Goal: Task Accomplishment & Management: Complete application form

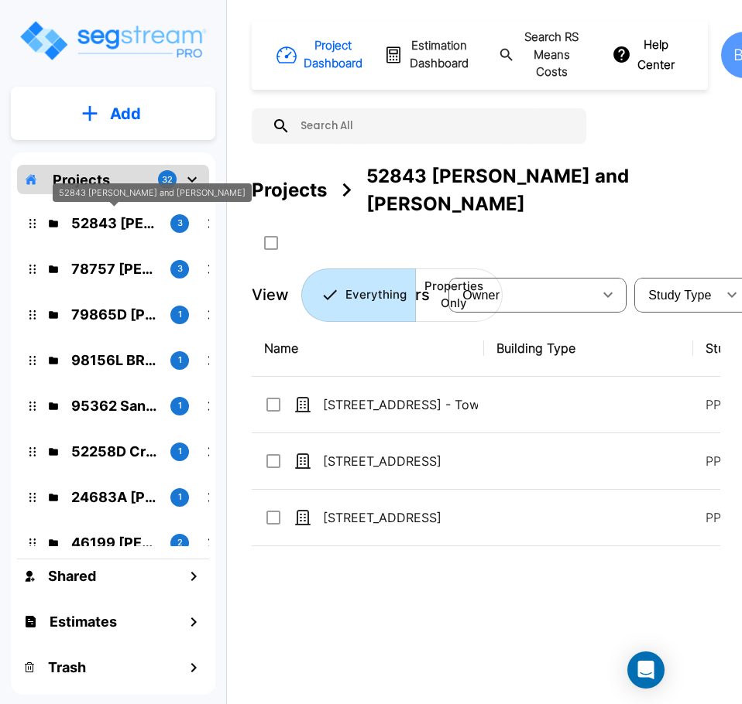
click at [131, 224] on p "52843 [PERSON_NAME] and [PERSON_NAME]" at bounding box center [114, 223] width 87 height 21
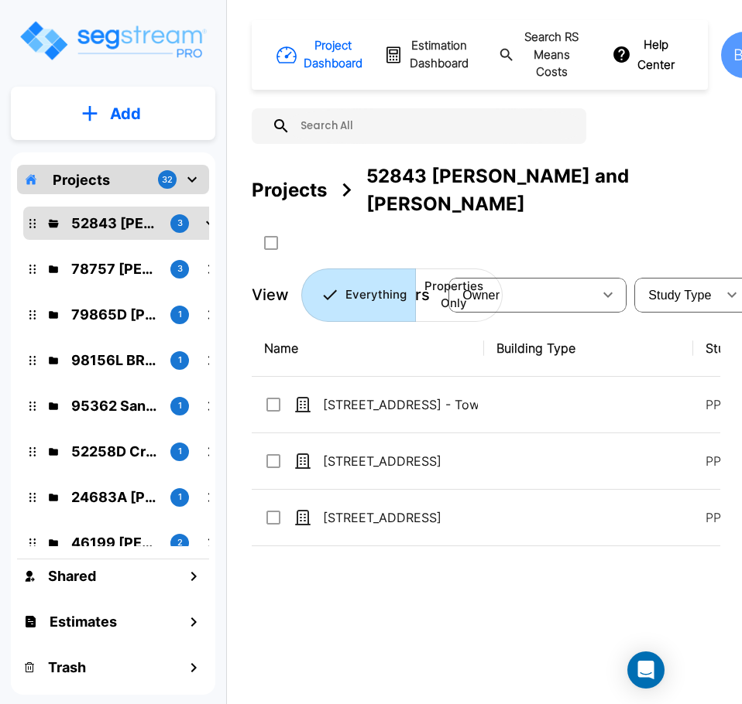
drag, startPoint x: 402, startPoint y: 700, endPoint x: 450, endPoint y: 700, distance: 48.0
click at [450, 700] on div "Name Building Type Study Type Job Status Owner Last Modified Action 3631 N Hunt…" at bounding box center [486, 538] width 468 height 437
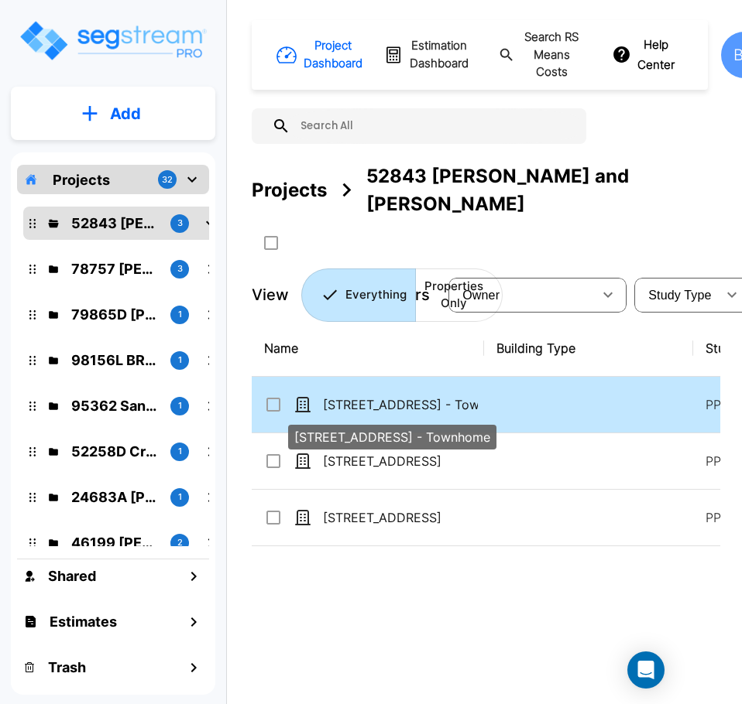
click at [437, 396] on p "[STREET_ADDRESS] - Townhome" at bounding box center [400, 405] width 155 height 19
checkbox input "true"
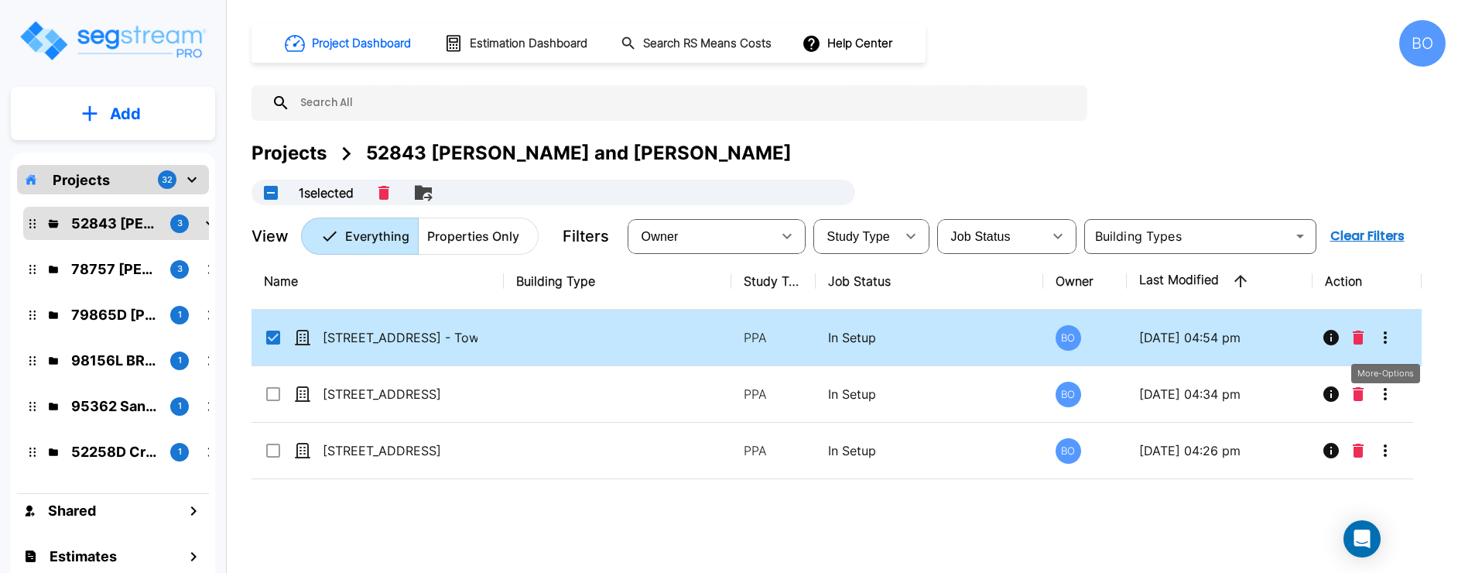
click at [741, 339] on icon "More-Options" at bounding box center [1385, 337] width 19 height 19
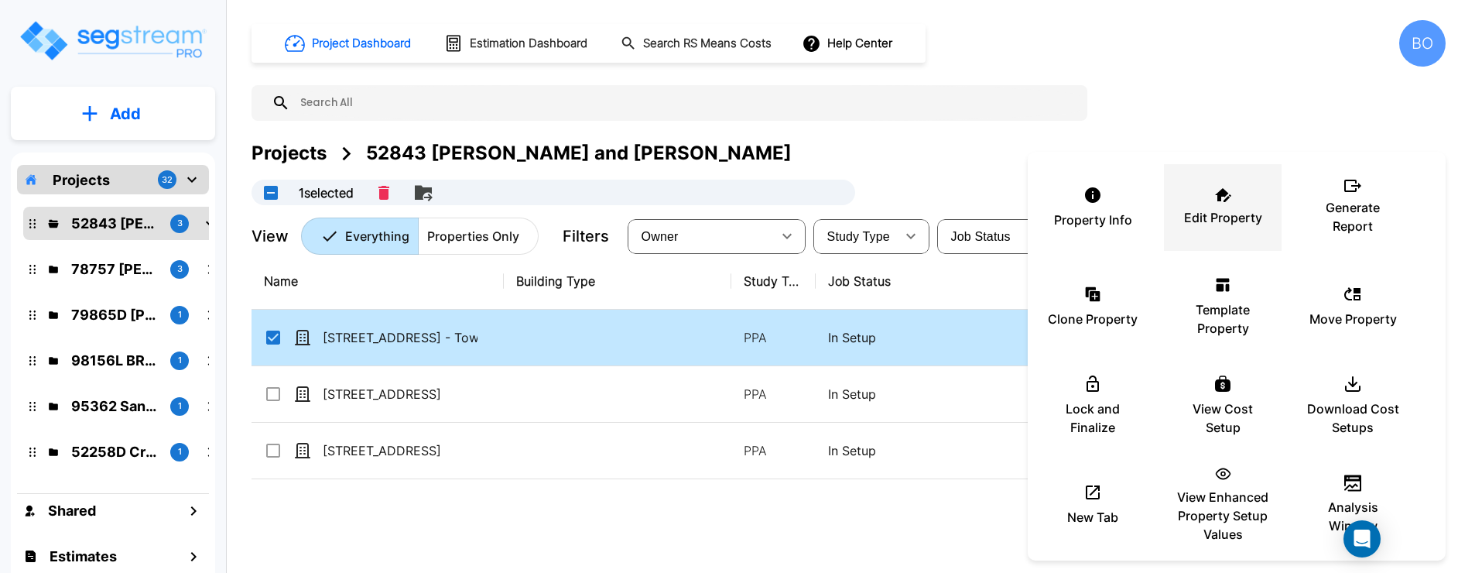
click at [741, 212] on p "Edit Property" at bounding box center [1223, 217] width 78 height 19
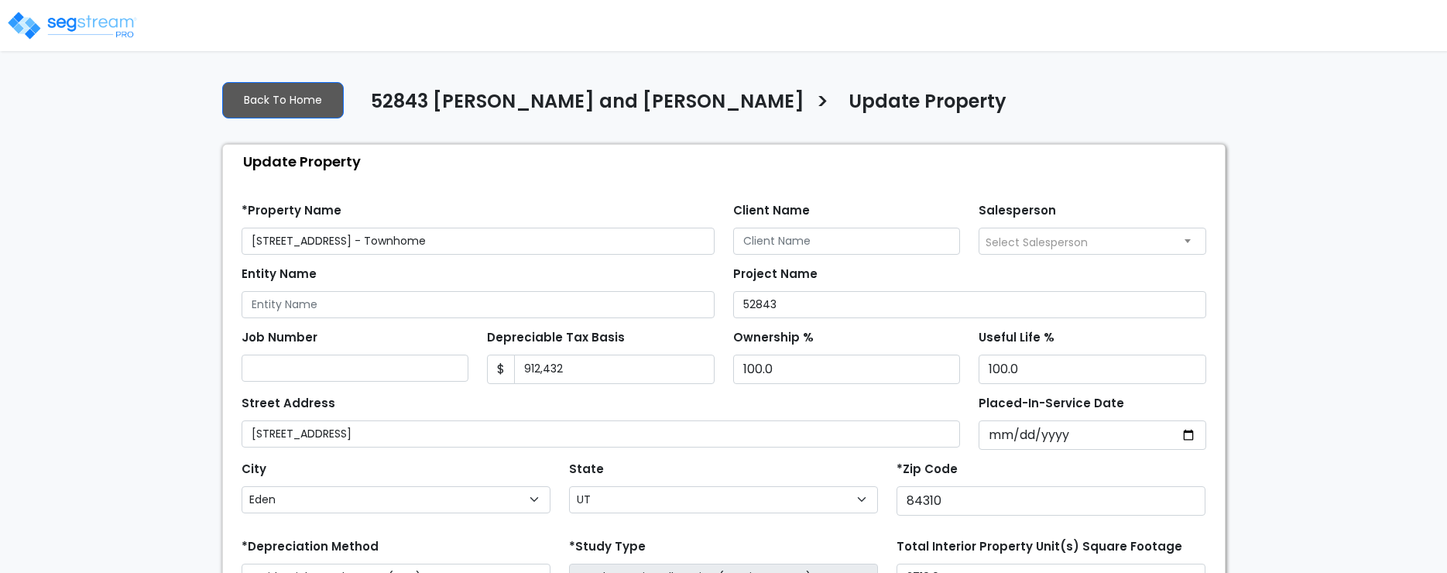
select select "UT"
select select "2024"
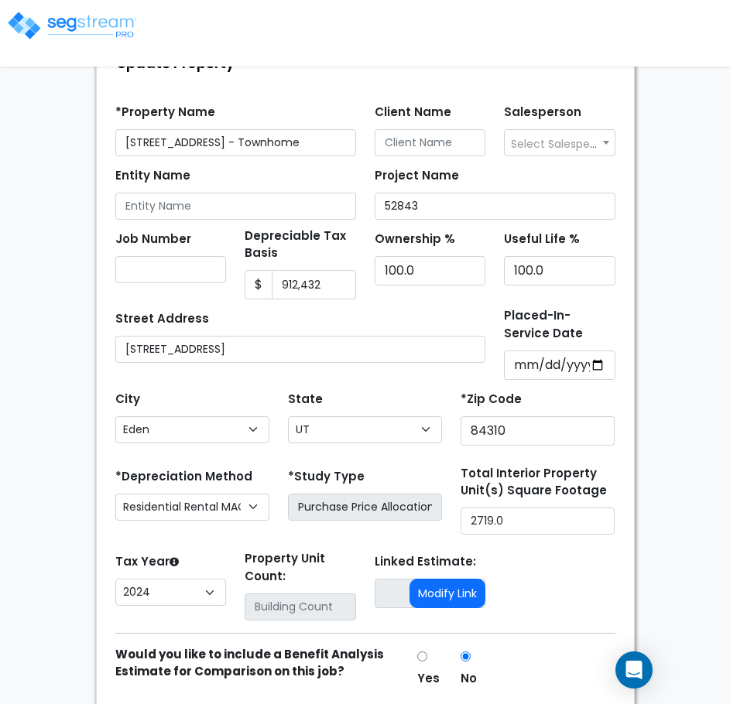
scroll to position [77, 0]
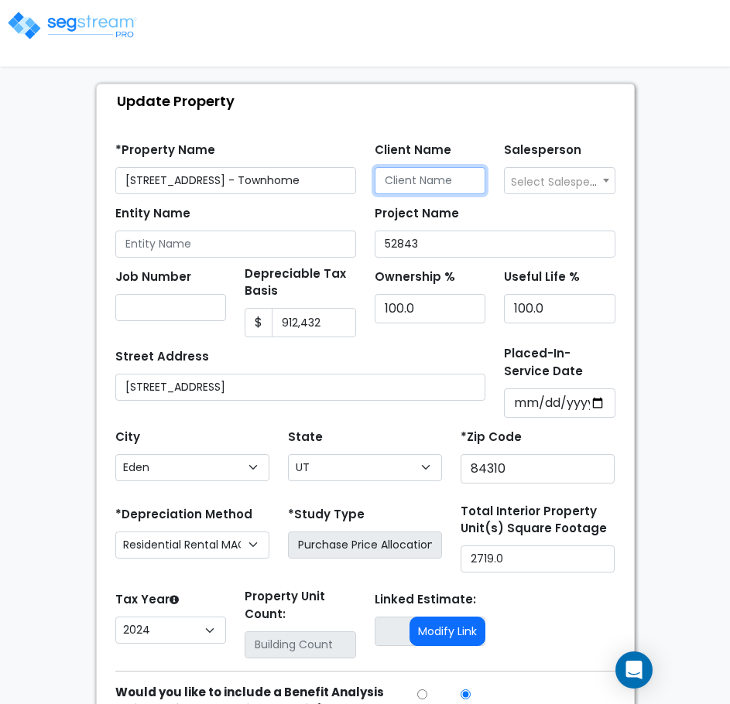
click at [456, 181] on input "Client Name" at bounding box center [430, 180] width 111 height 27
type input "Alex & Collyn Kirry"
click at [190, 303] on input "Job Number" at bounding box center [170, 307] width 111 height 27
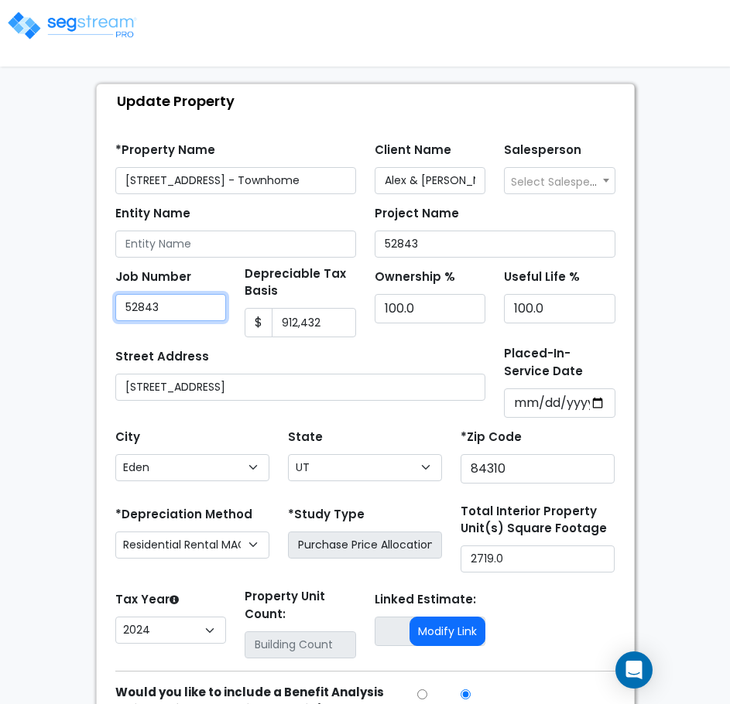
type input "52843"
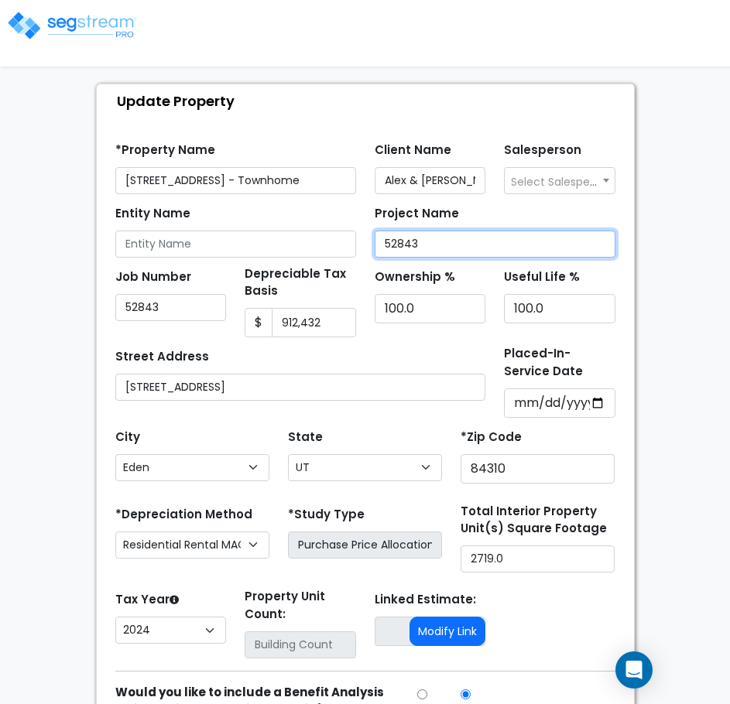
drag, startPoint x: 430, startPoint y: 242, endPoint x: 334, endPoint y: 248, distance: 95.5
click at [334, 248] on div "Entity Name Project Name 52843" at bounding box center [365, 225] width 519 height 63
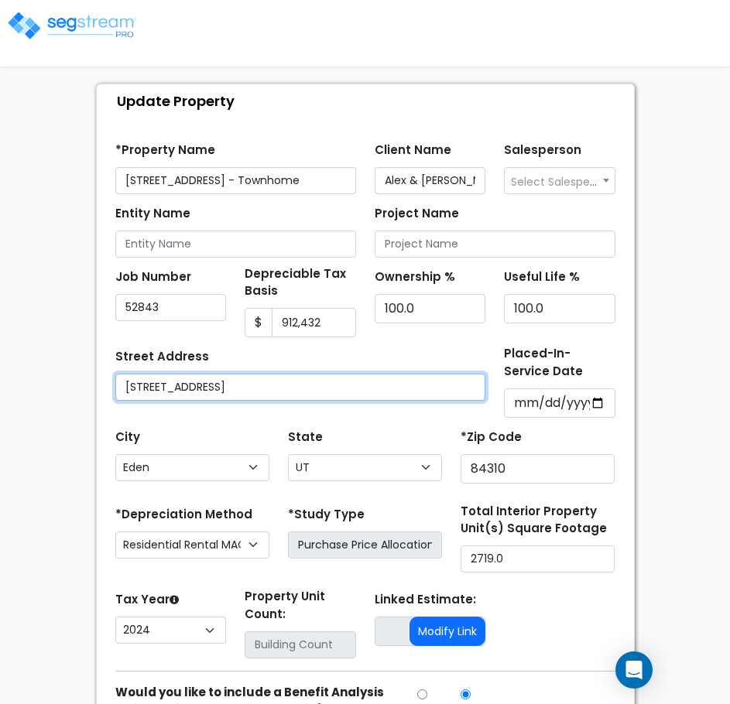
click at [271, 385] on input "3631 North Huntsman Path C104" at bounding box center [300, 387] width 371 height 27
type input "3631 North Huntsman Path #C104"
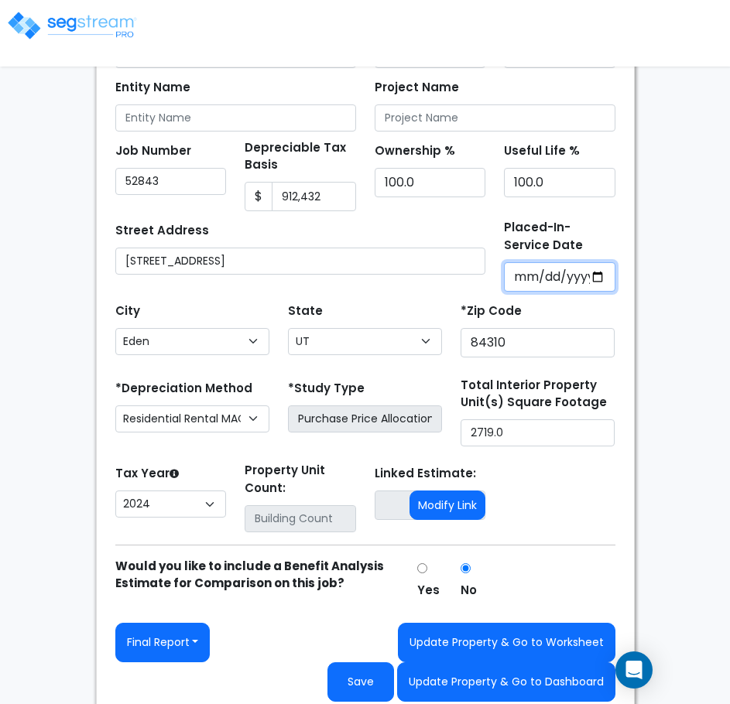
scroll to position [214, 0]
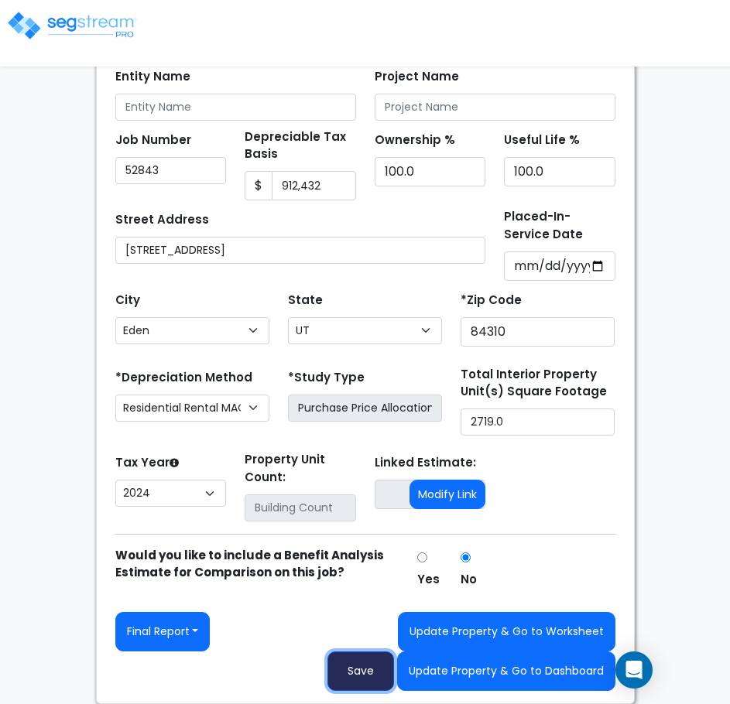
click at [364, 572] on button "Save" at bounding box center [360, 671] width 67 height 39
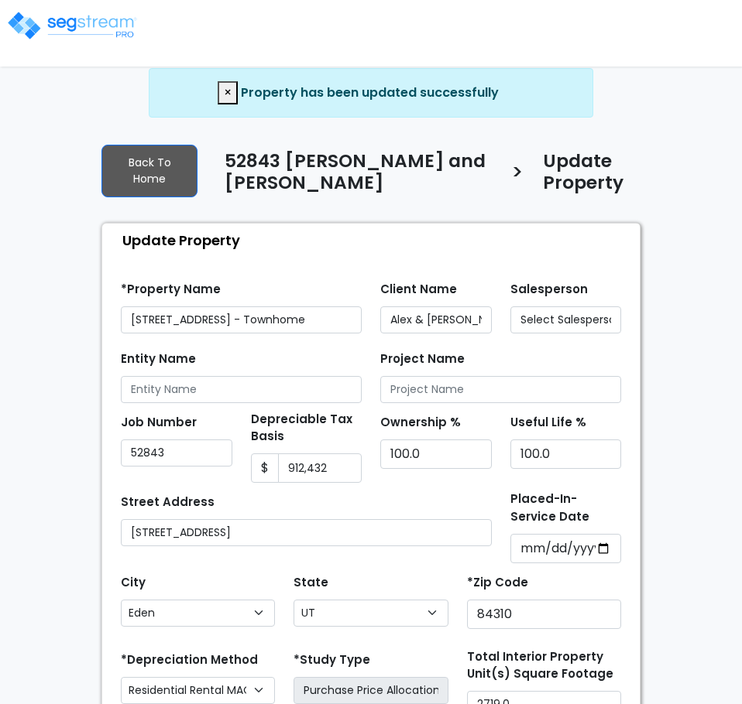
select select "UT"
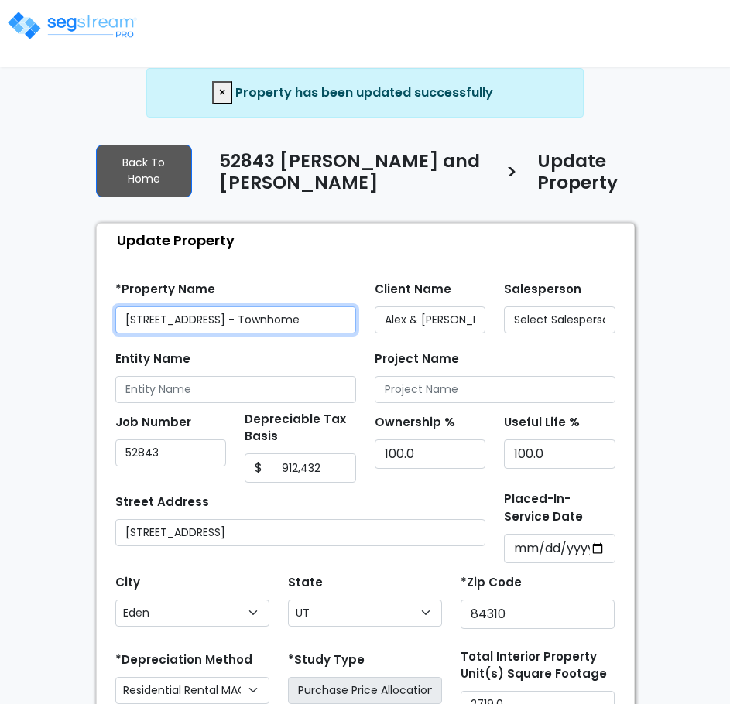
select select "2024"
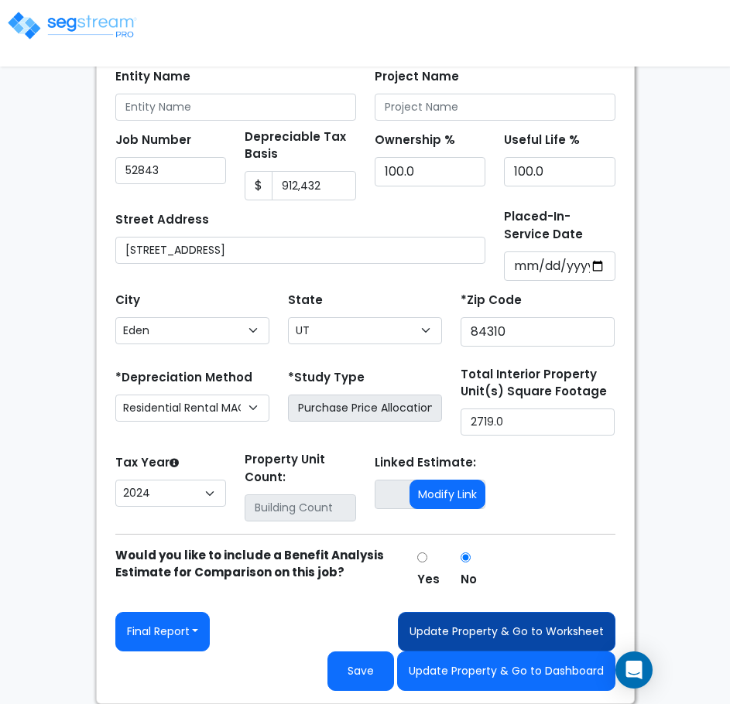
scroll to position [214, 0]
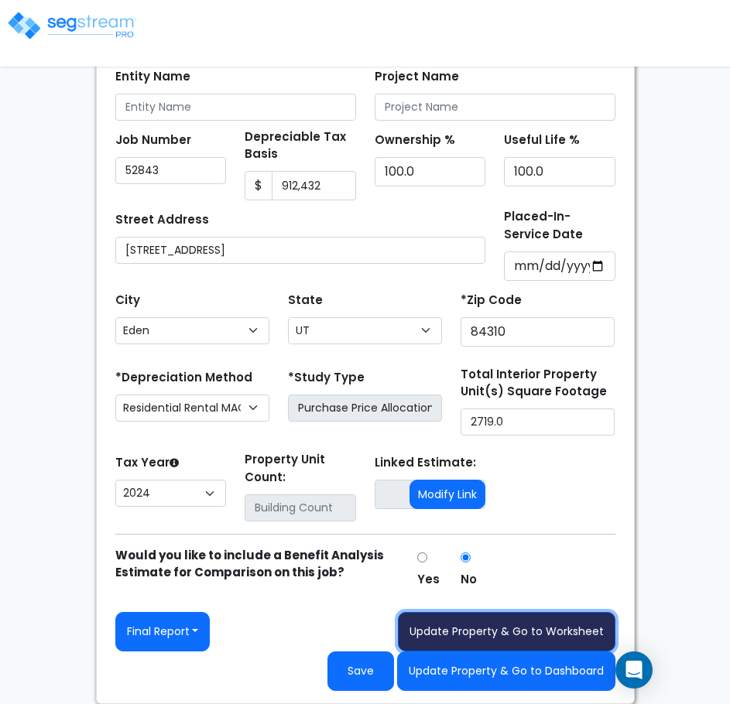
click at [547, 633] on button "Update Property & Go to Worksheet" at bounding box center [507, 631] width 218 height 39
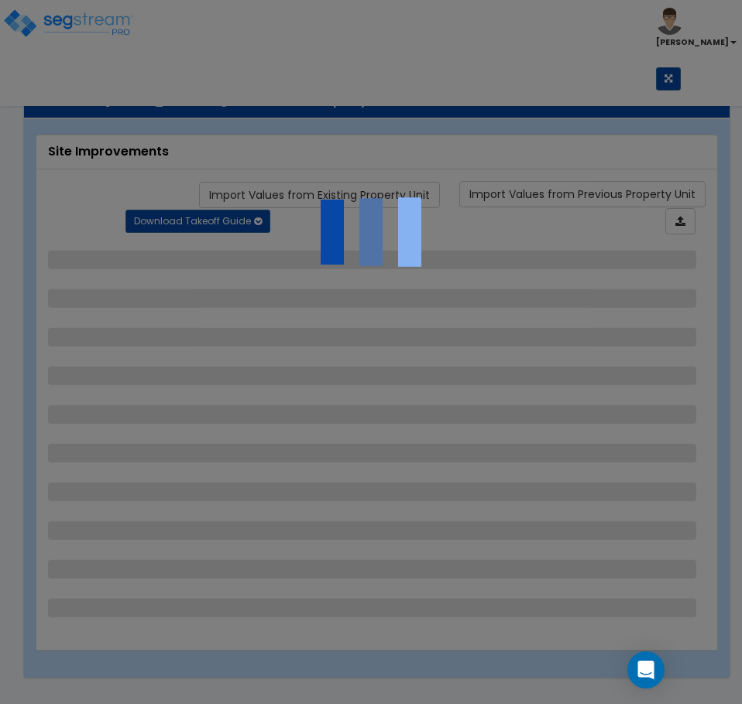
select select "1"
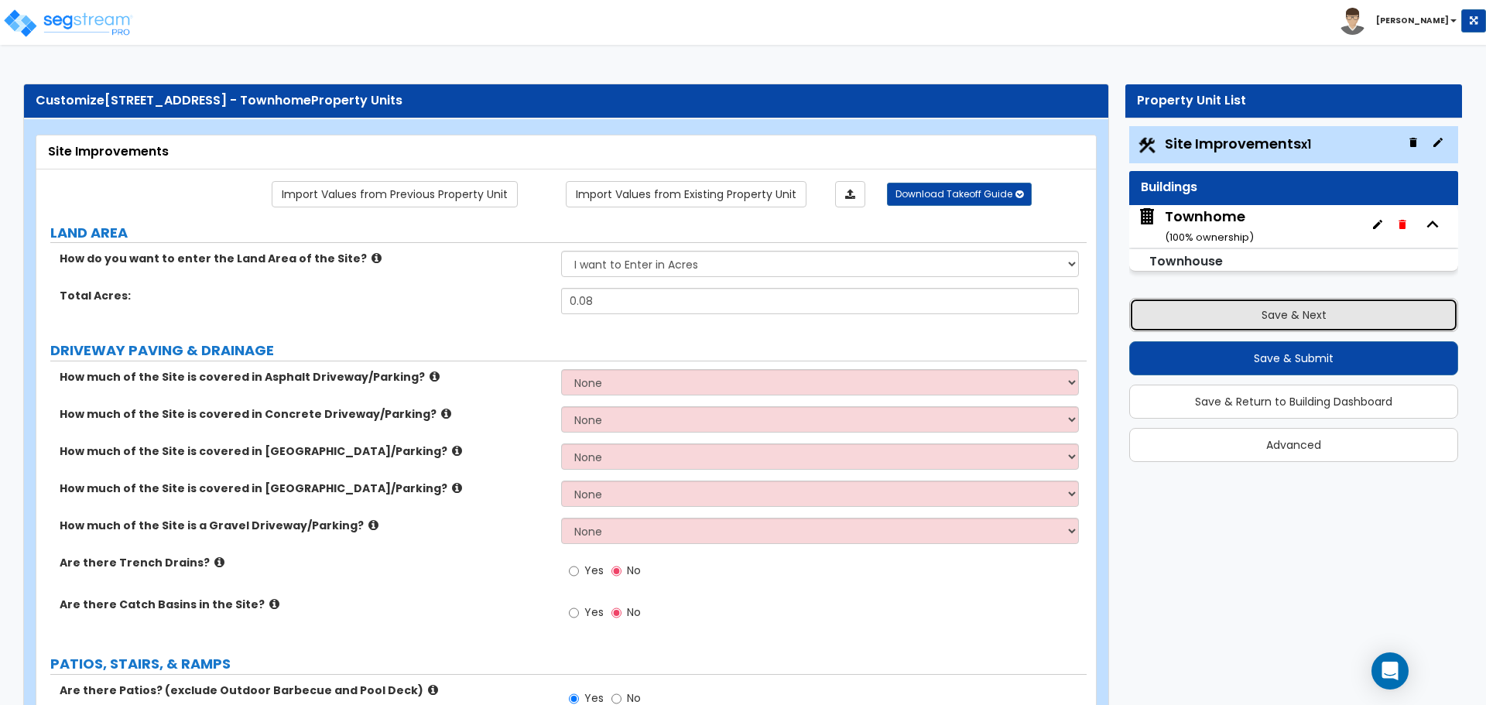
click at [741, 312] on button "Save & Next" at bounding box center [1293, 315] width 329 height 34
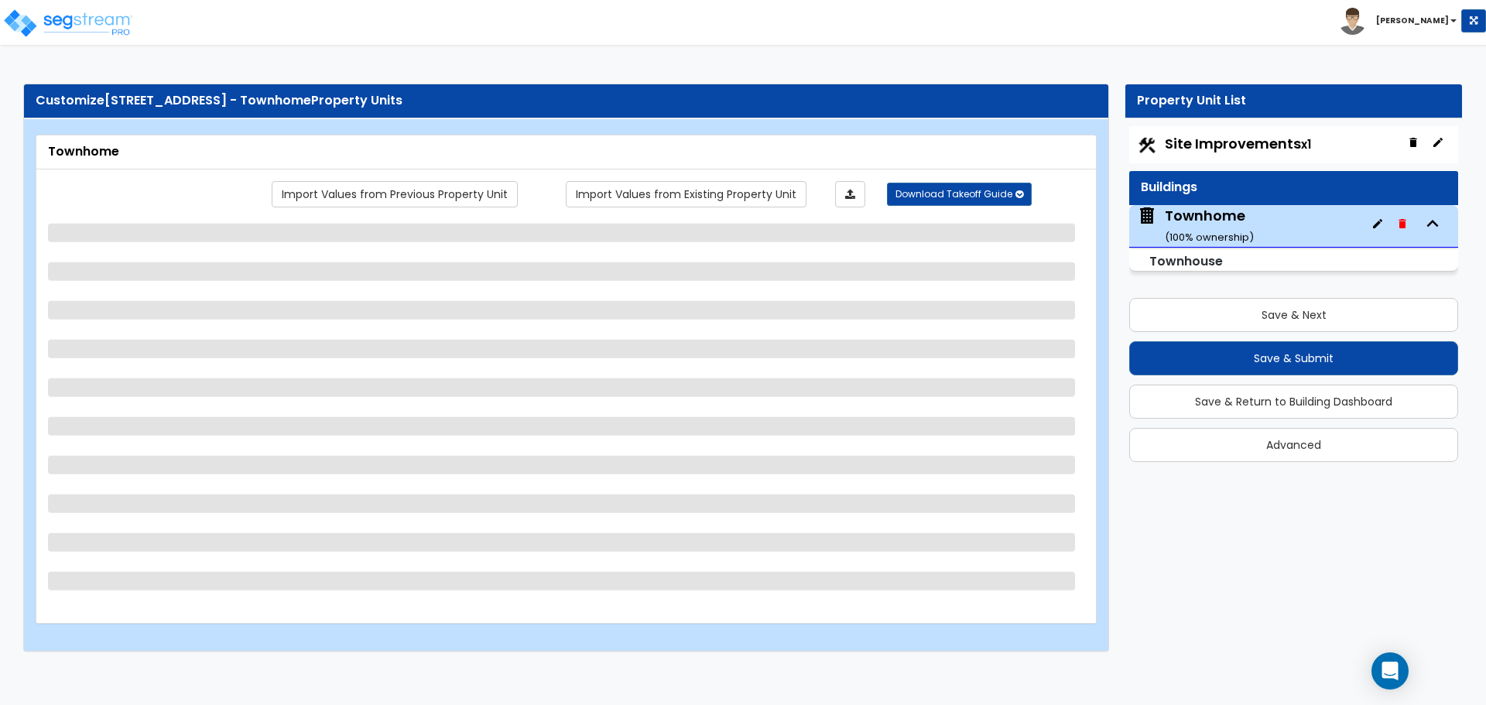
select select "1"
select select "2"
select select "7"
select select "2"
select select "1"
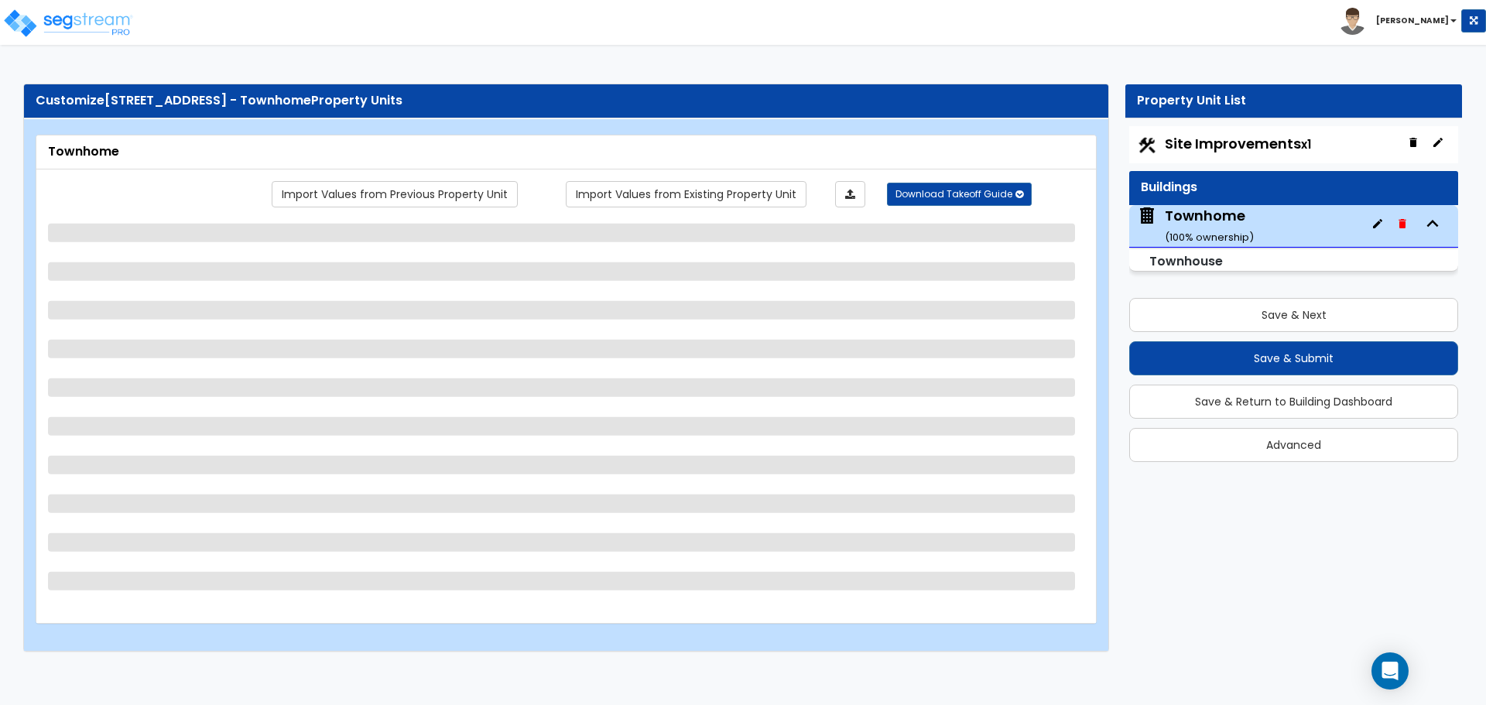
select select "3"
select select "7"
select select "4"
select select "3"
select select "1"
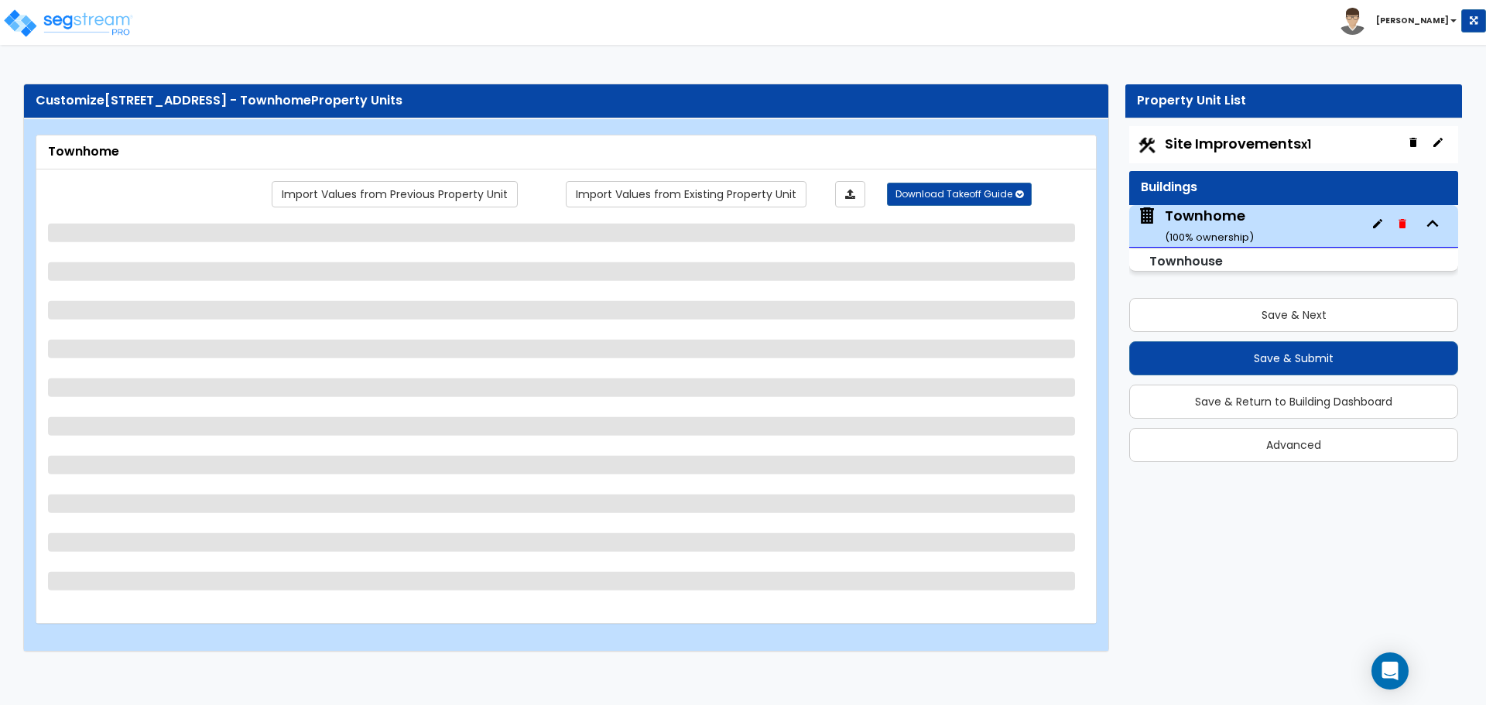
select select "1"
select select "2"
select select "1"
select select "2"
select select "5"
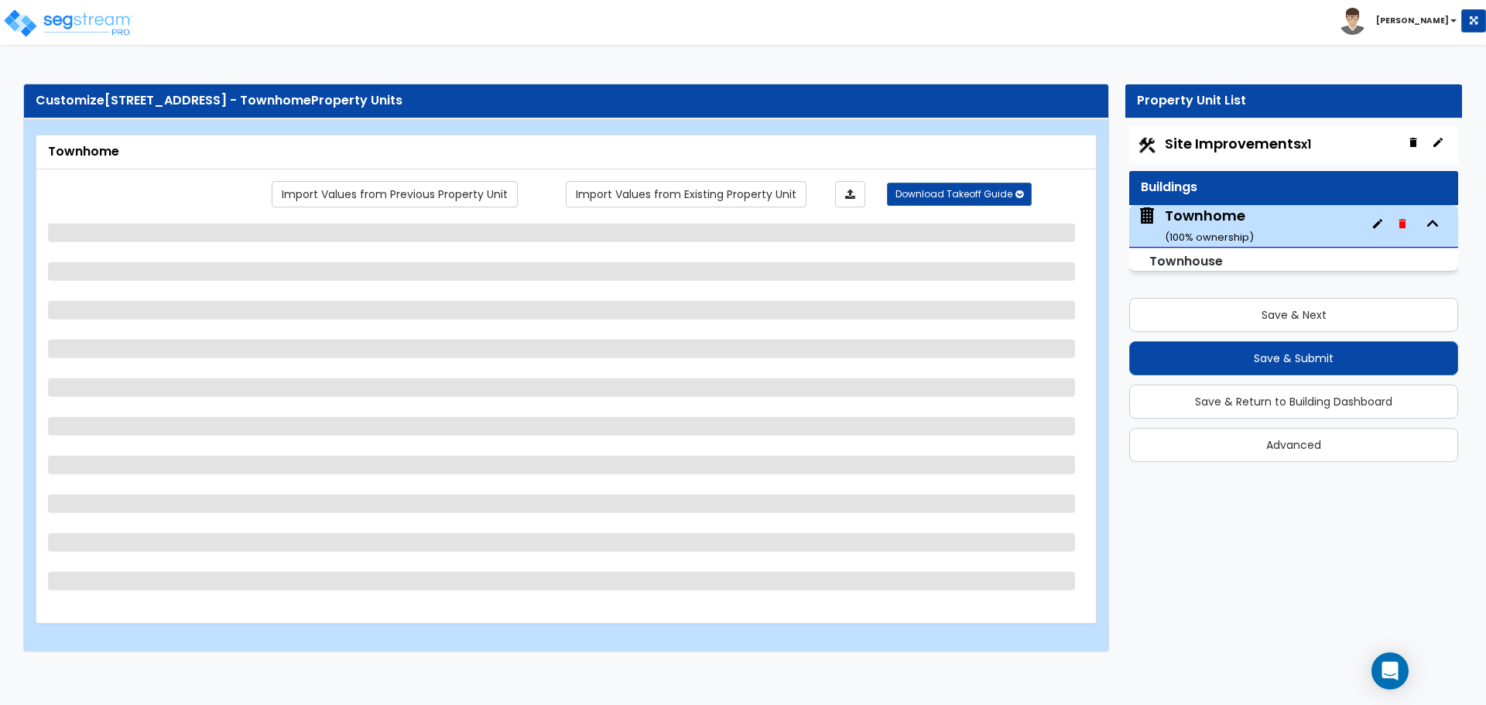
select select "1"
select select "2"
select select "1"
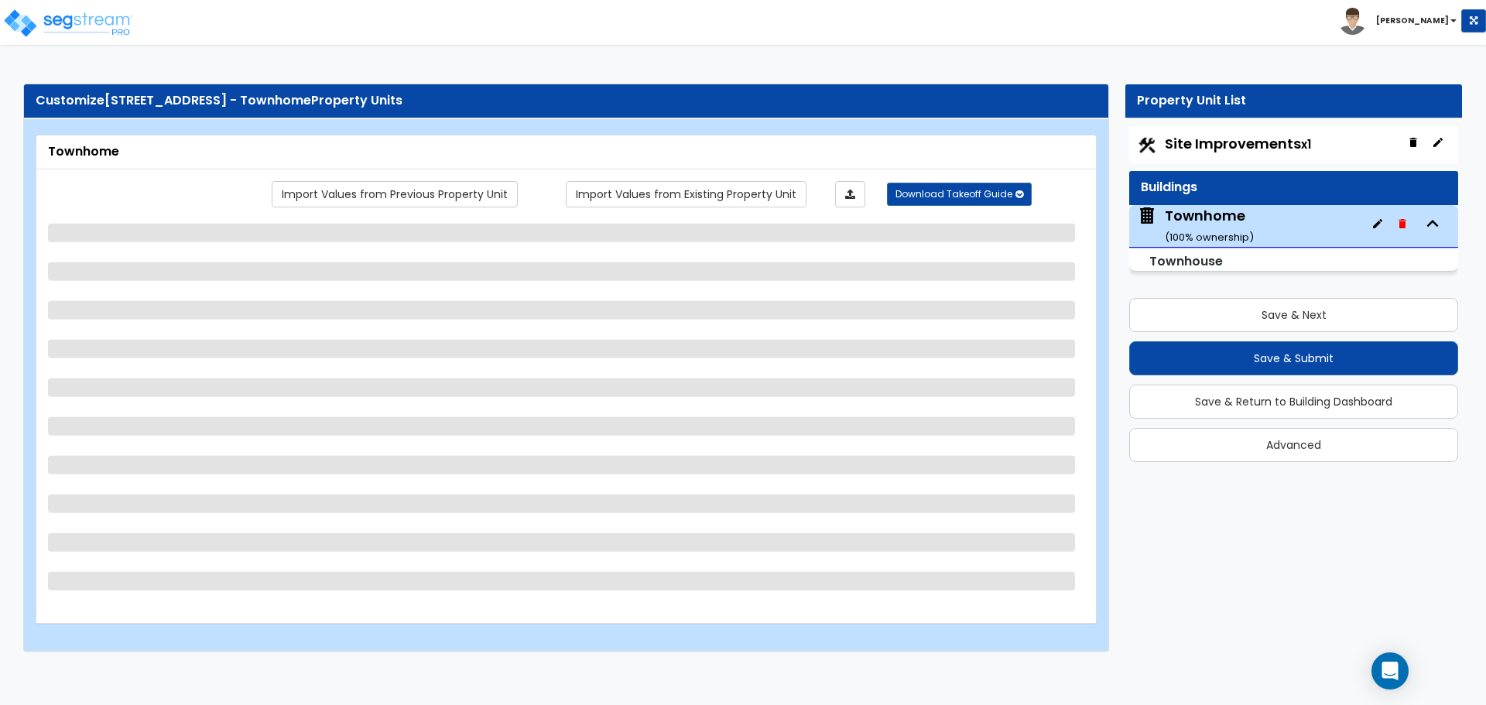
select select "1"
select select "5"
select select "1"
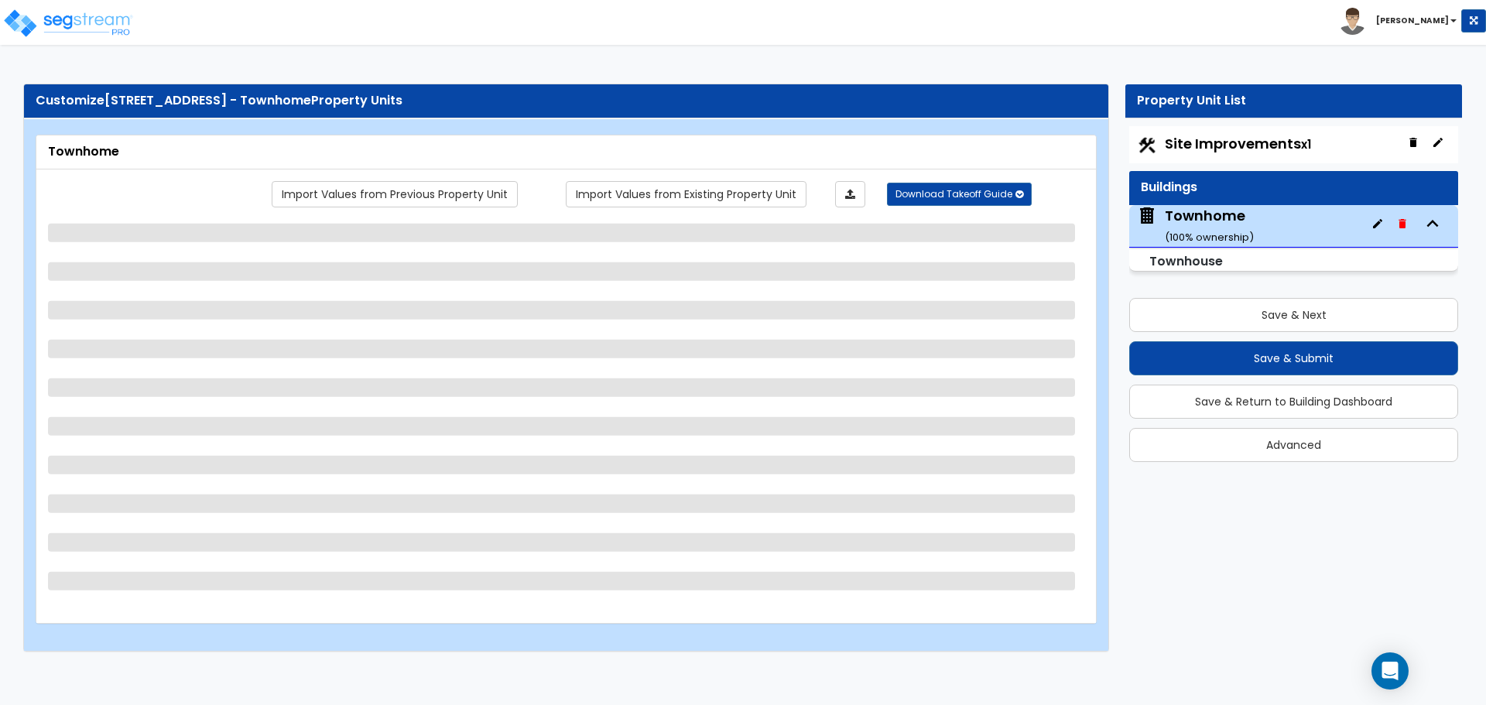
select select "1"
select select "3"
select select "1"
select select "5"
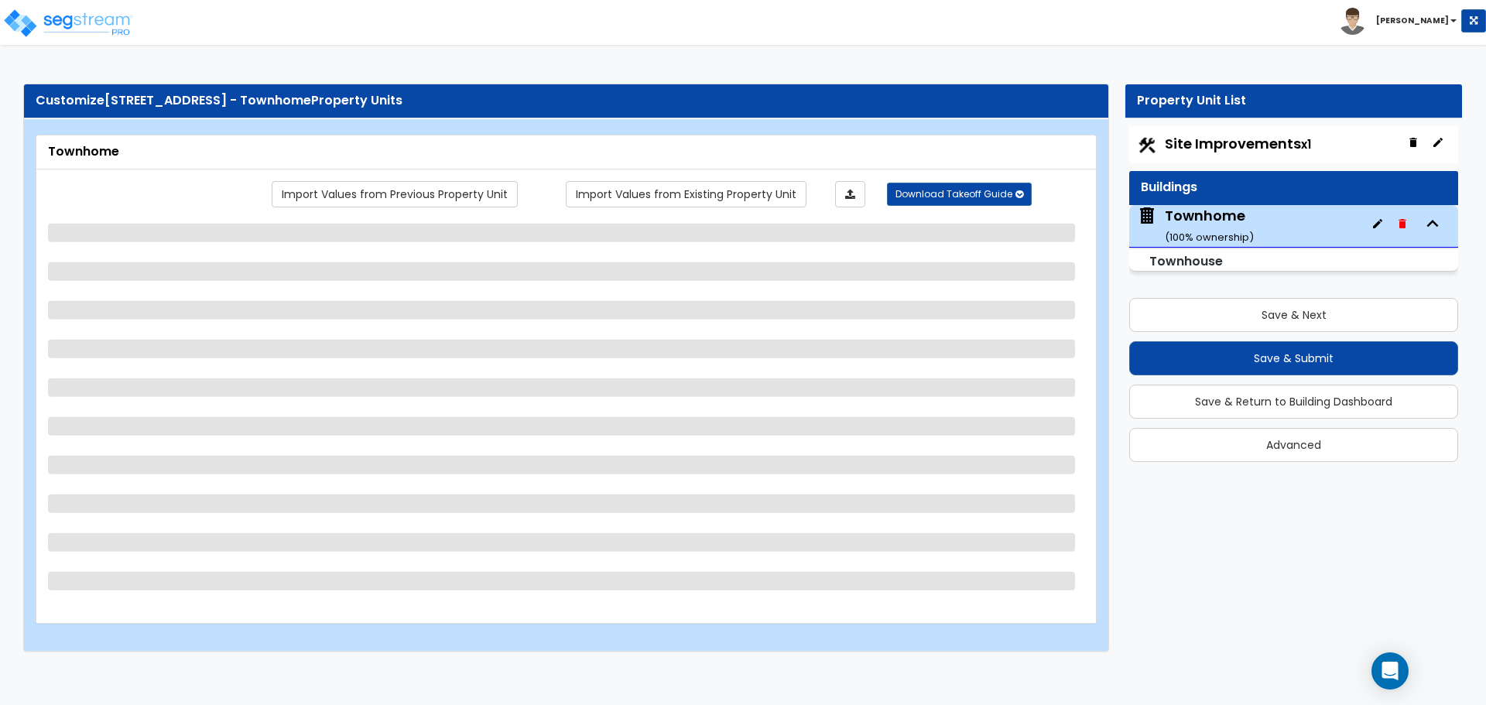
select select "2"
select select "3"
select select "6"
select select "1"
select select "2"
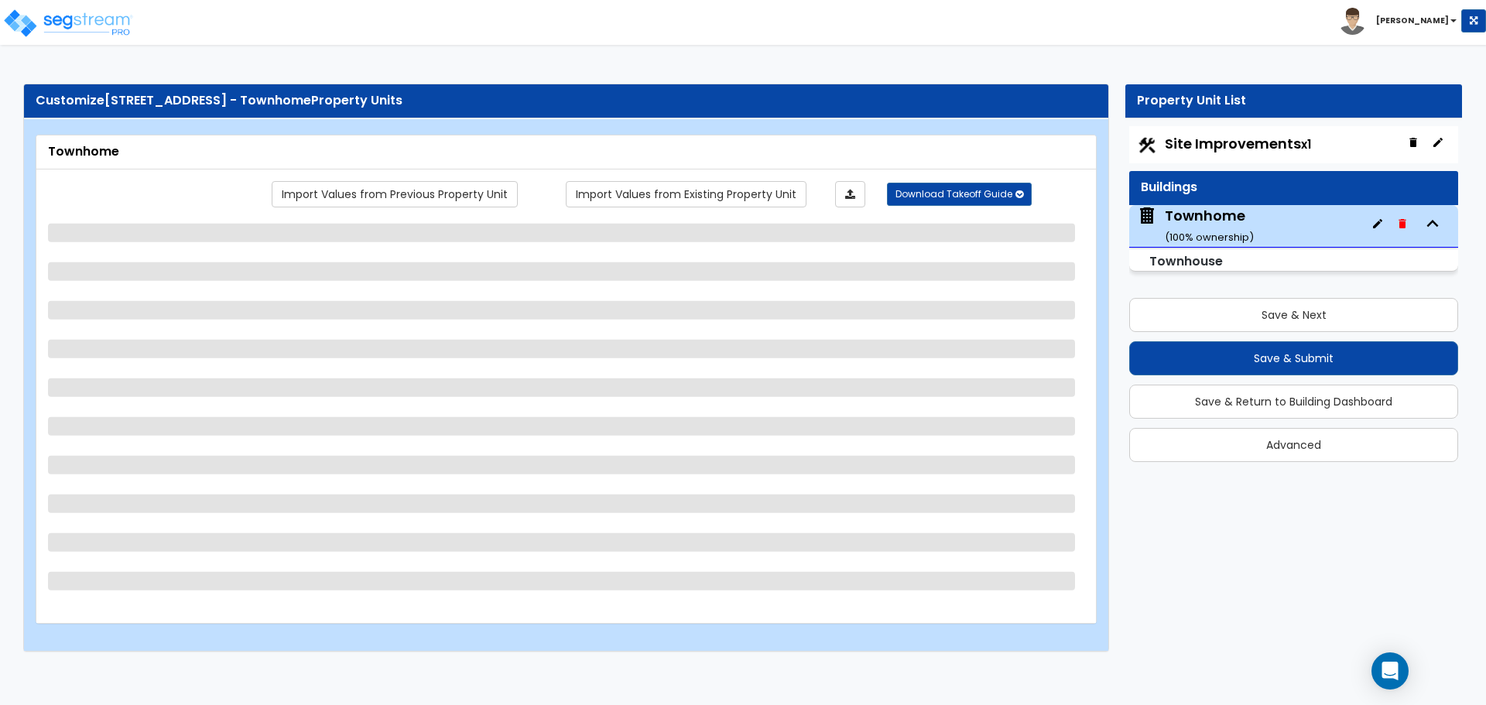
select select "1"
select select "3"
select select "6"
select select "1"
select select "2"
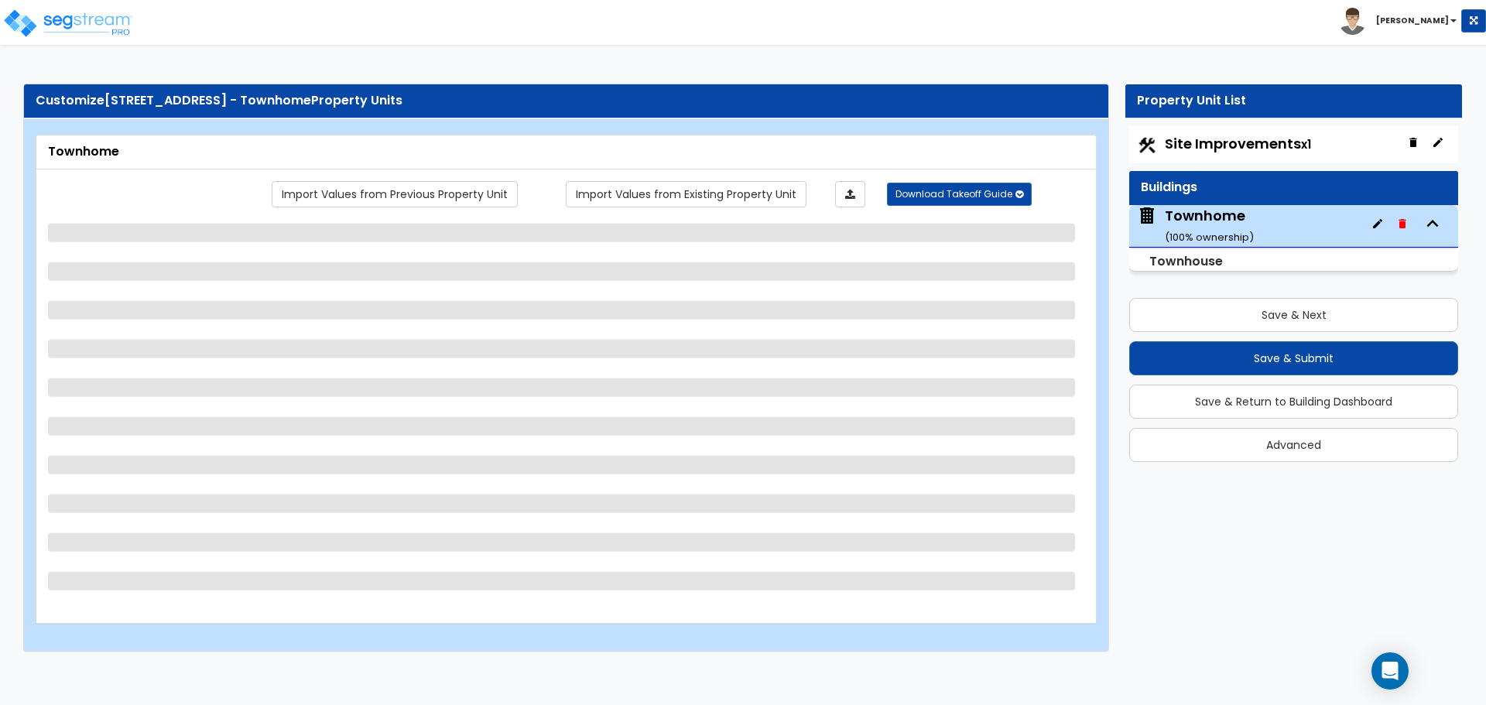
select select "1"
select select "3"
select select "6"
select select "1"
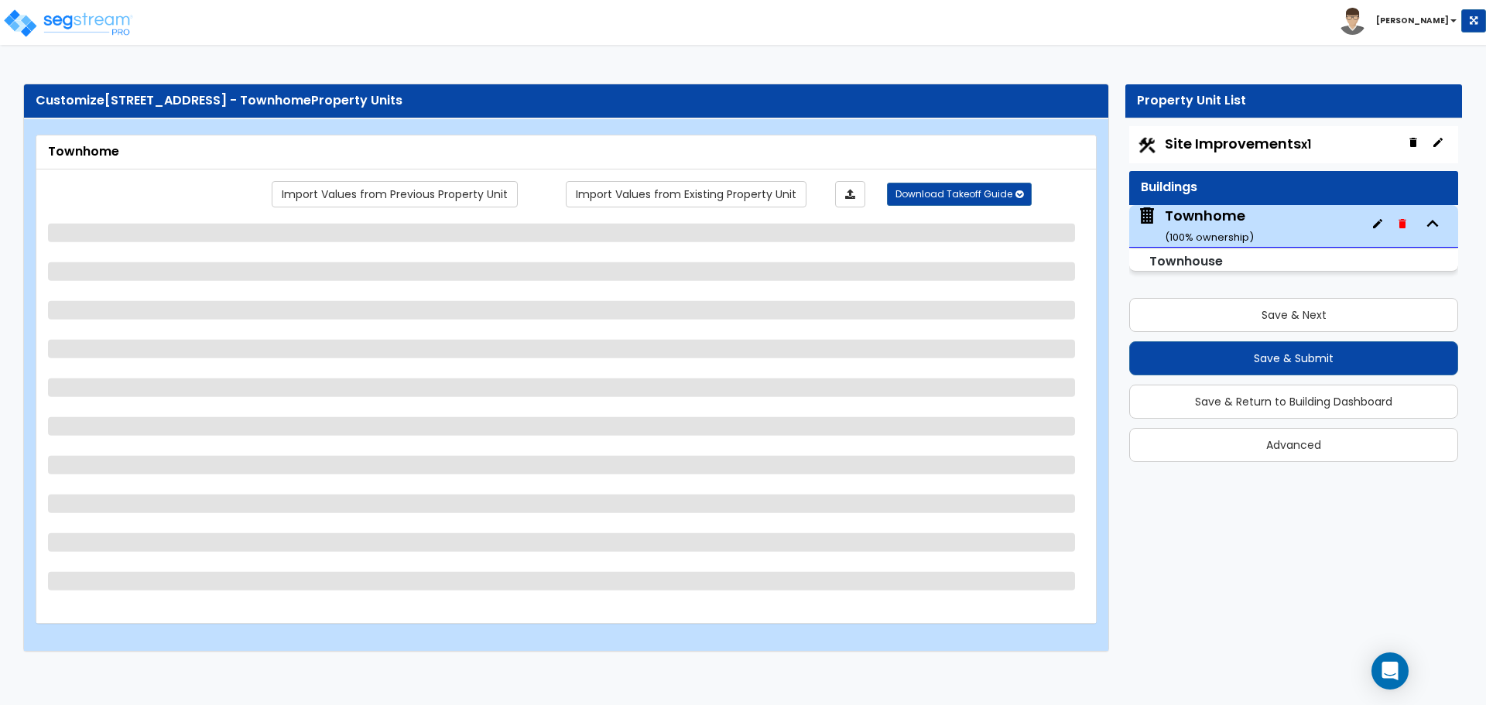
select select "2"
select select "3"
select select "2"
select select "1"
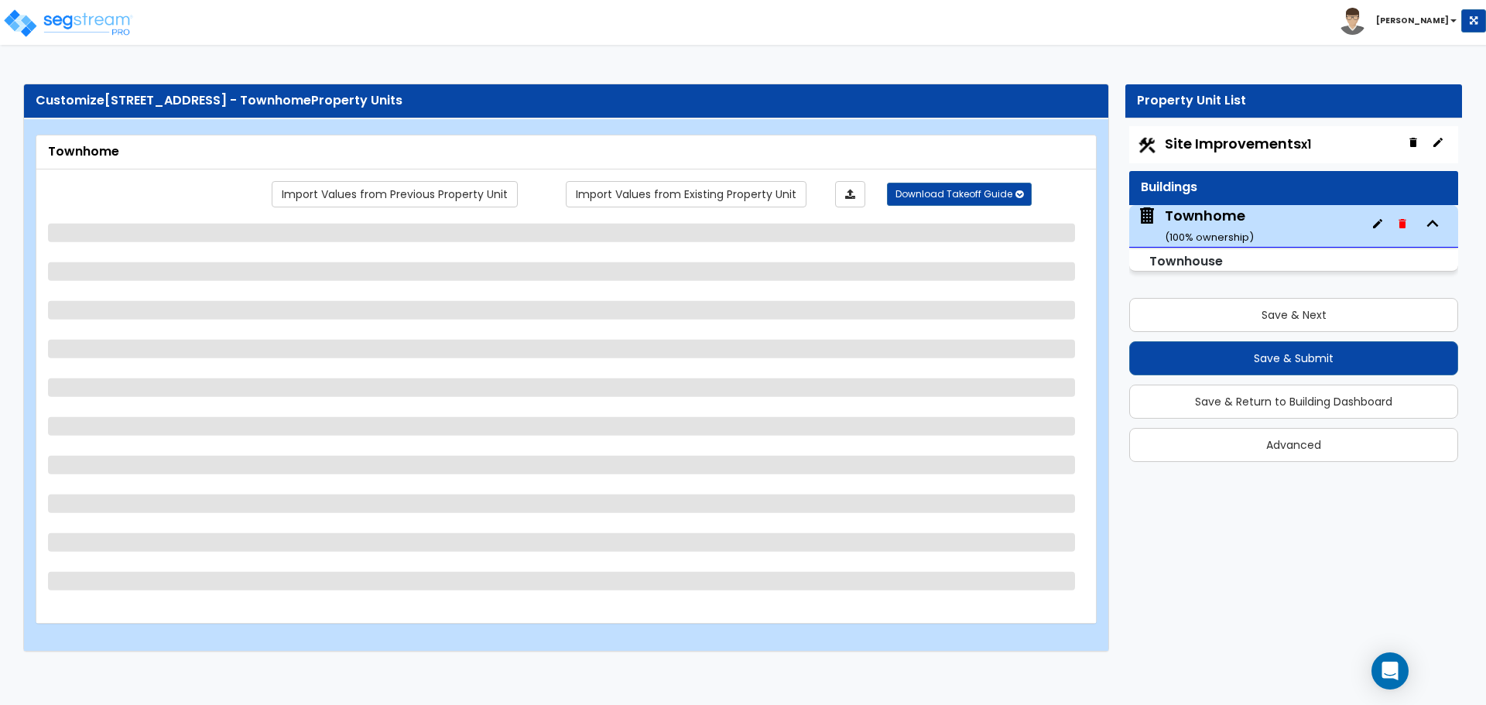
select select "2"
select select "5"
select select "1"
select select "2"
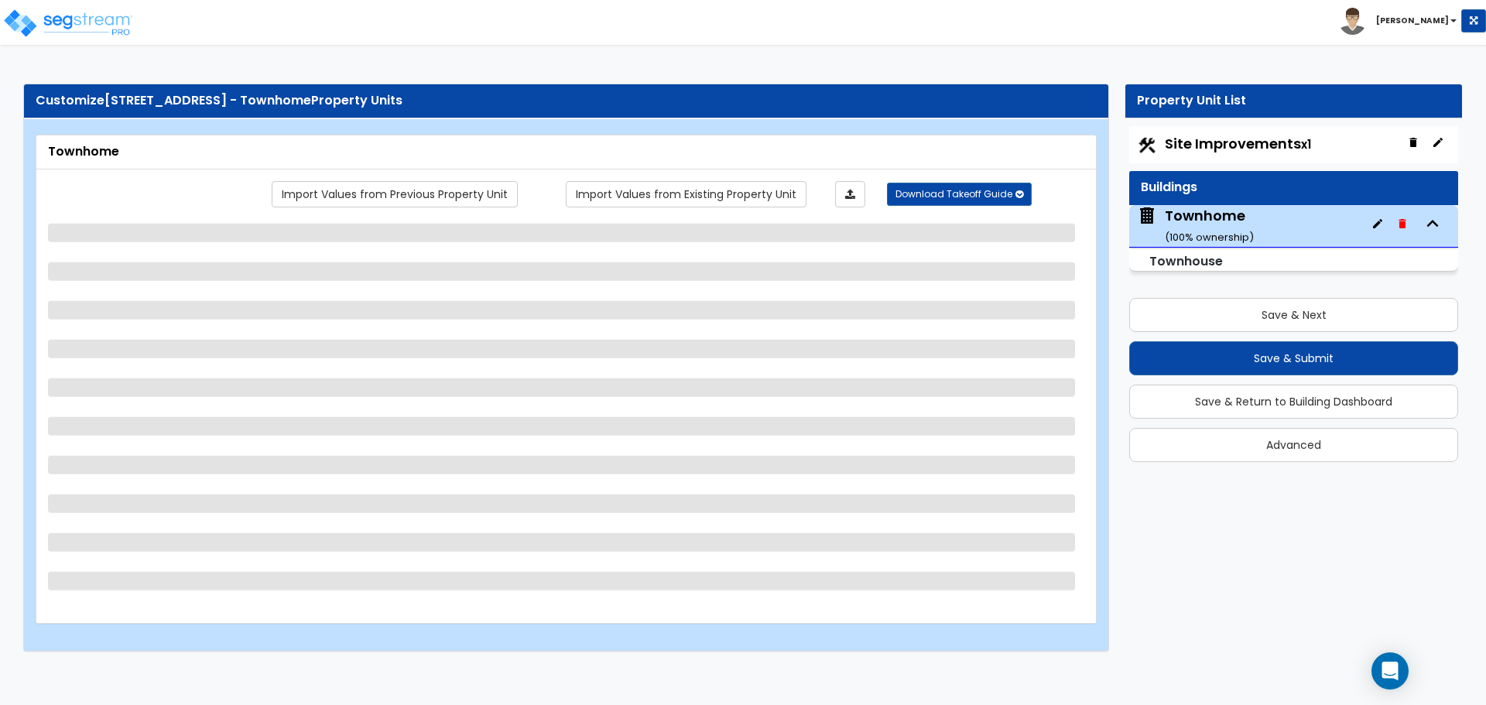
select select "2"
select select "3"
select select "6"
select select "2"
select select "6"
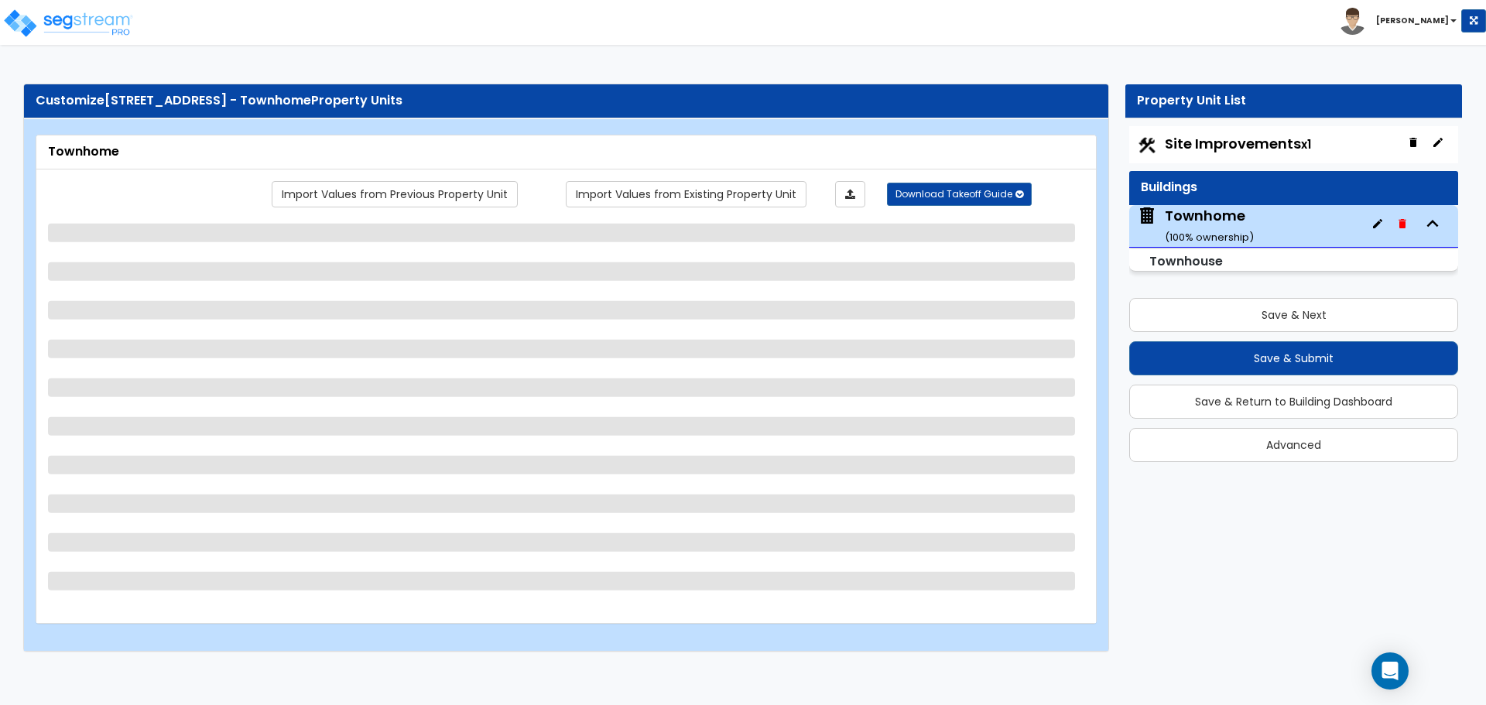
select select "3"
select select "1"
select select "2"
select select "1"
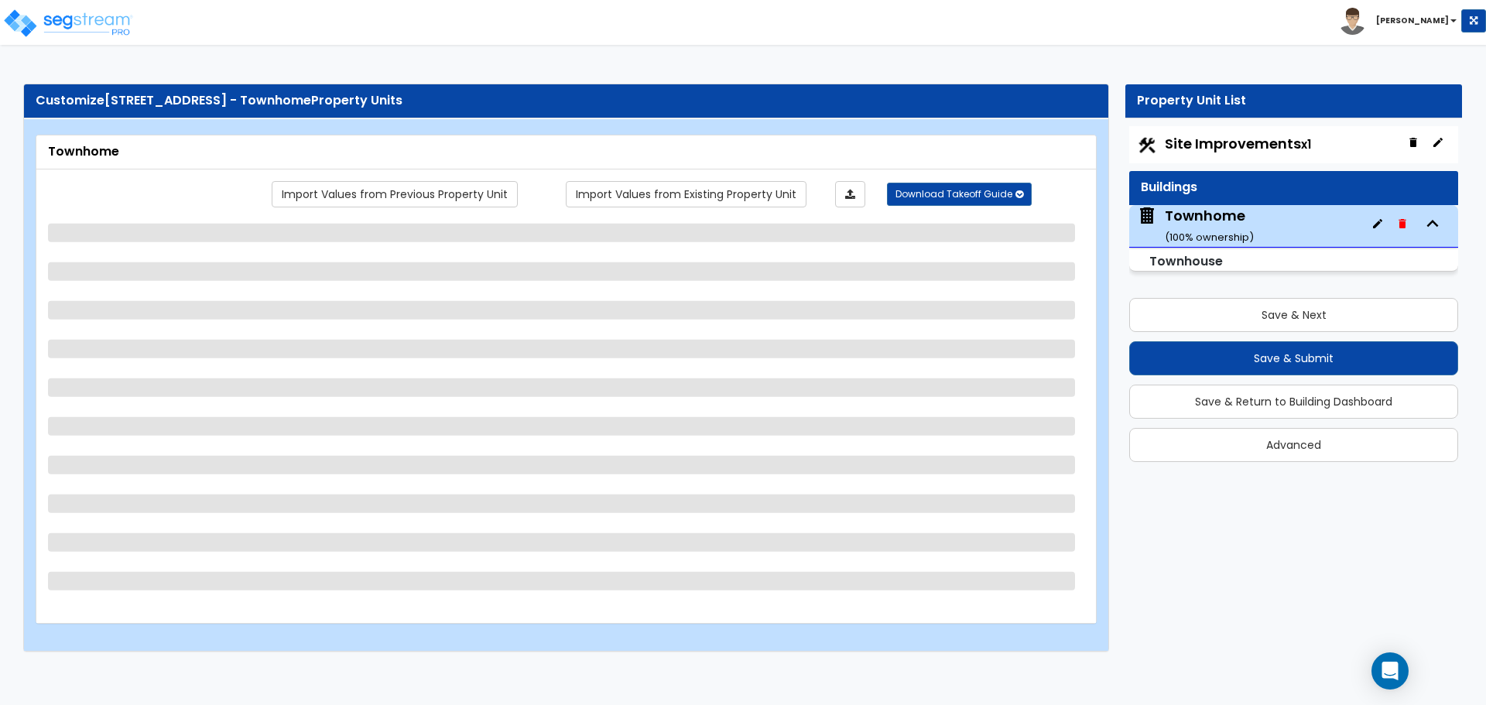
select select "1"
select select "2"
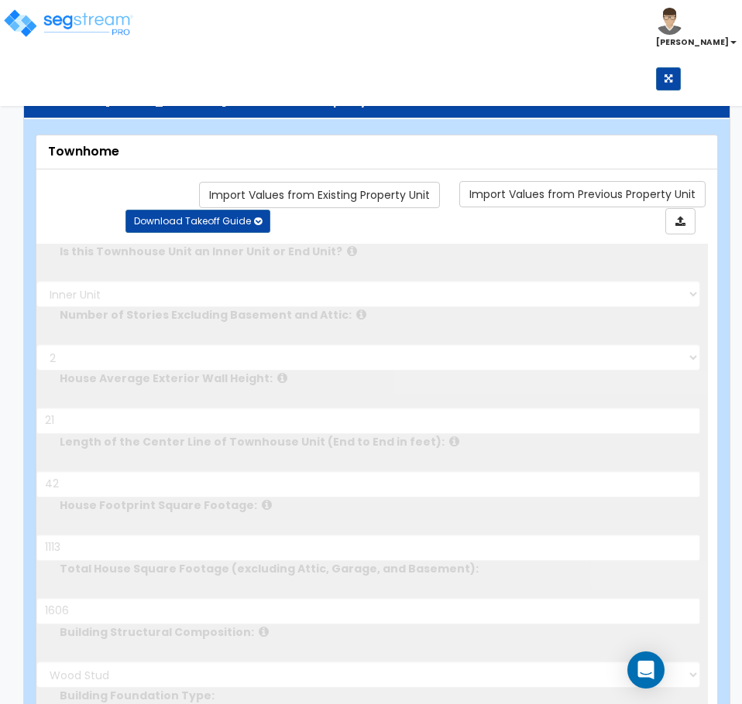
type input "4"
radio input "true"
select select "2"
type input "1"
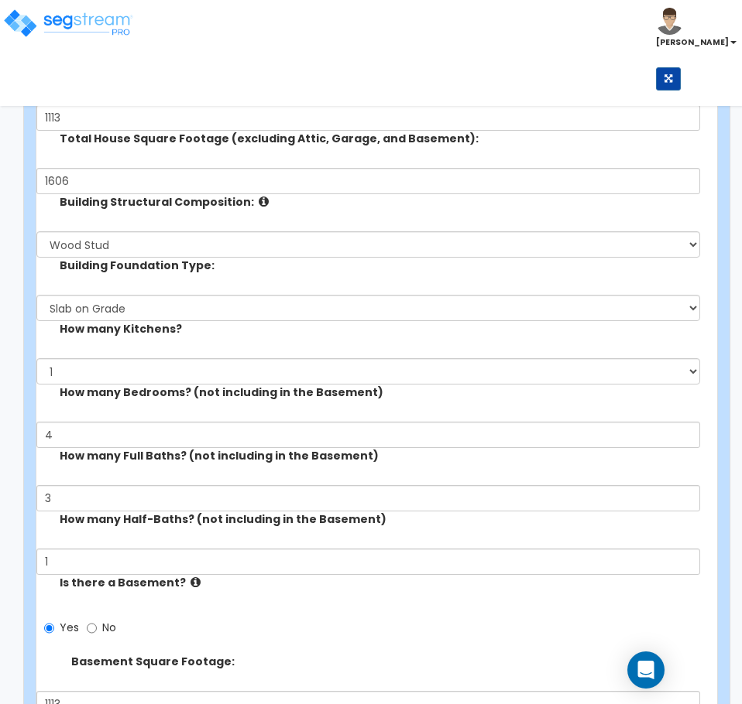
scroll to position [542, 0]
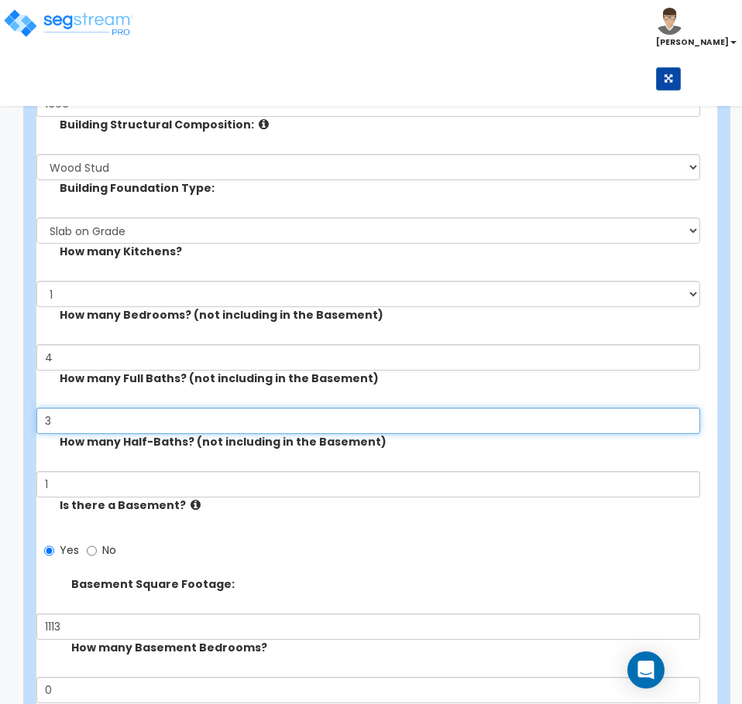
drag, startPoint x: 66, startPoint y: 421, endPoint x: 33, endPoint y: 428, distance: 33.3
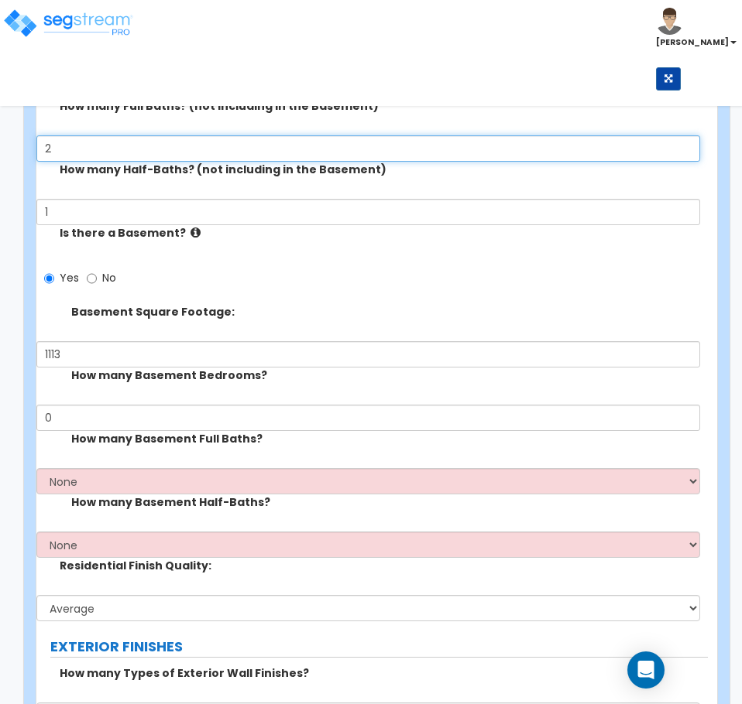
scroll to position [852, 0]
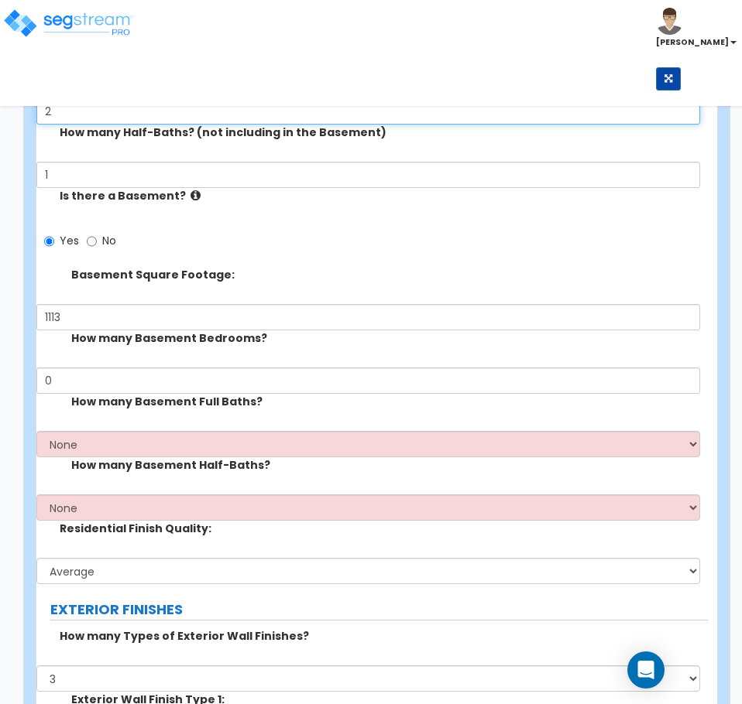
type input "2"
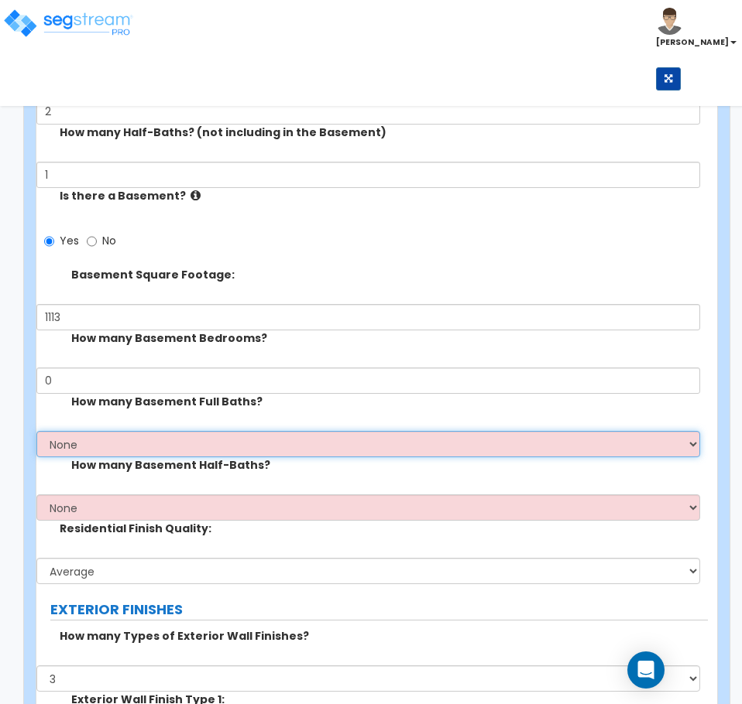
click at [198, 451] on select "None 1 2 3" at bounding box center [367, 444] width 663 height 26
select select "1"
click at [36, 431] on select "None 1 2 3" at bounding box center [367, 444] width 663 height 26
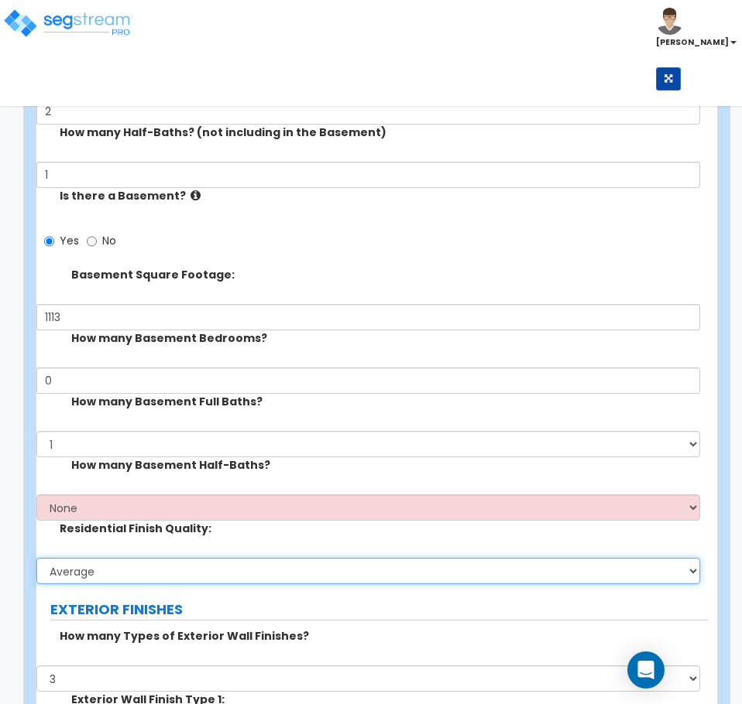
click at [102, 577] on select "Low Average High" at bounding box center [367, 571] width 663 height 26
select select "2"
click at [36, 558] on select "Low Average High" at bounding box center [367, 571] width 663 height 26
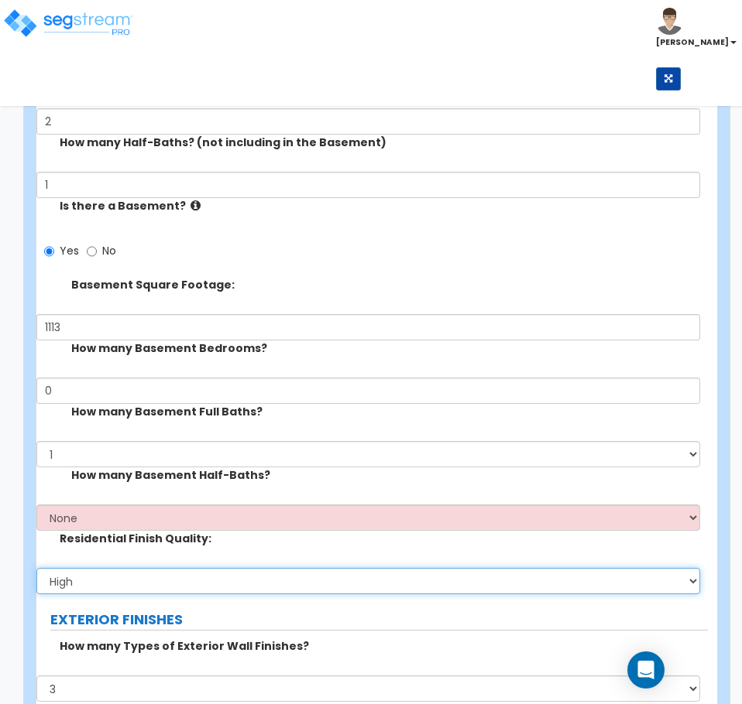
scroll to position [774, 0]
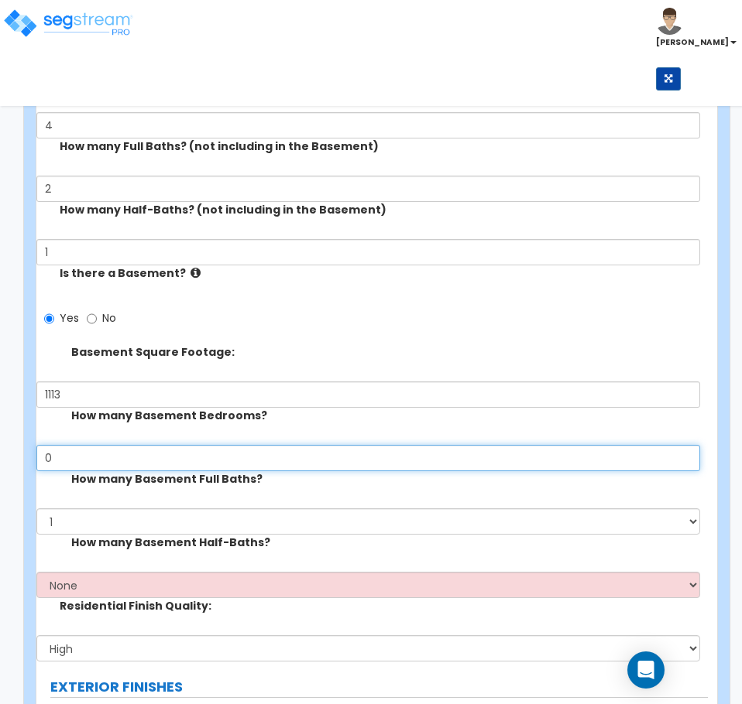
click at [148, 462] on input "0" at bounding box center [367, 458] width 663 height 26
type input "1"
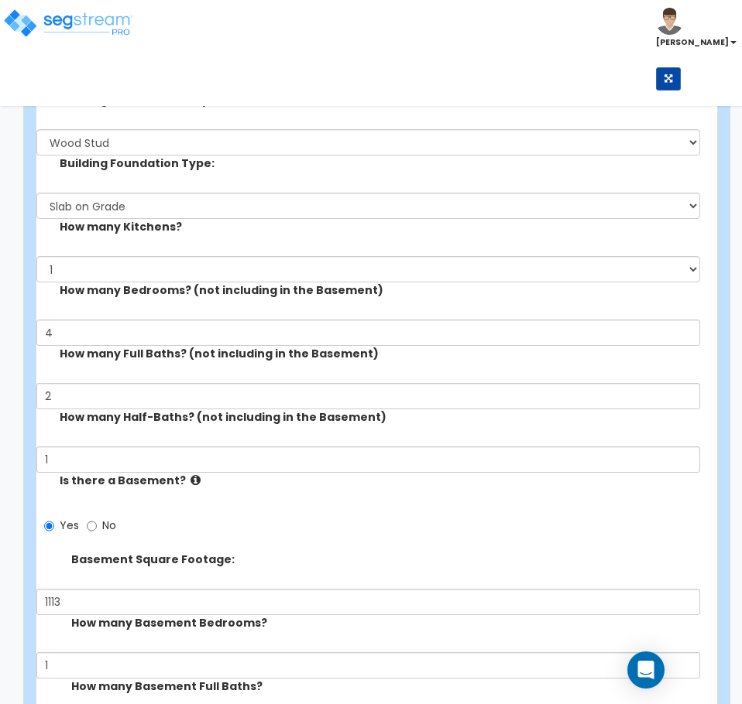
scroll to position [542, 0]
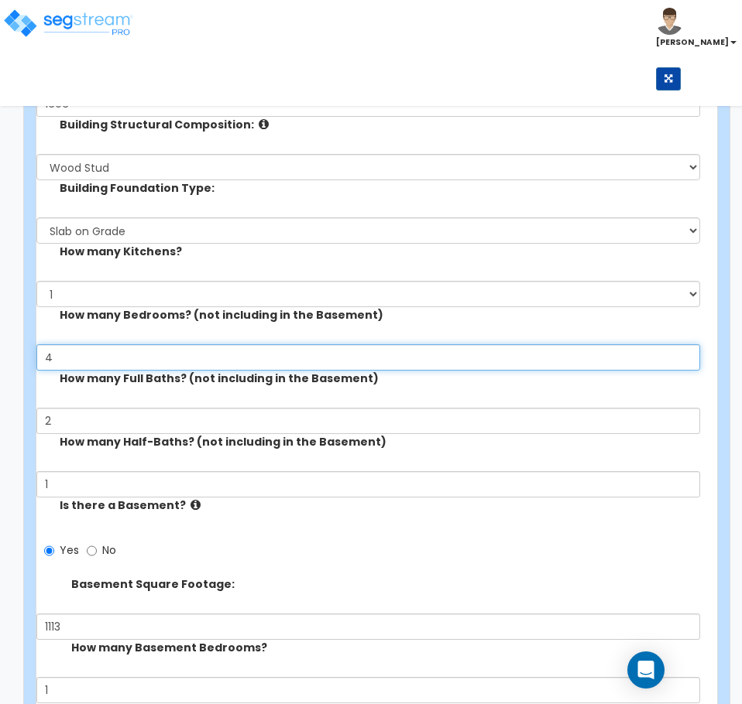
click at [85, 365] on input "4" at bounding box center [367, 357] width 663 height 26
drag, startPoint x: 60, startPoint y: 358, endPoint x: 36, endPoint y: 359, distance: 23.2
click at [36, 359] on input "4" at bounding box center [367, 357] width 663 height 26
type input "3"
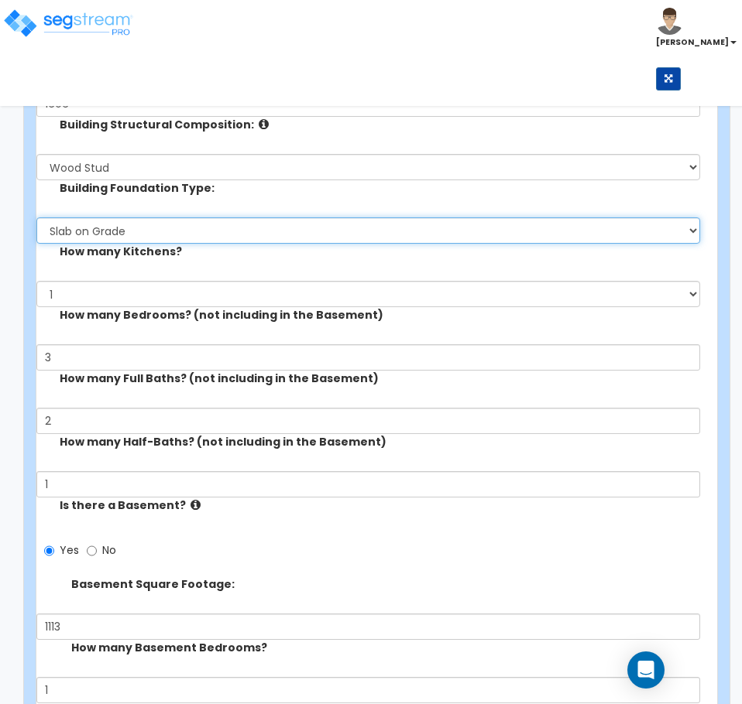
click at [161, 234] on select "Please Choose One Spread Ftg, Col, & Beam FDN Slab on Grade" at bounding box center [367, 231] width 663 height 26
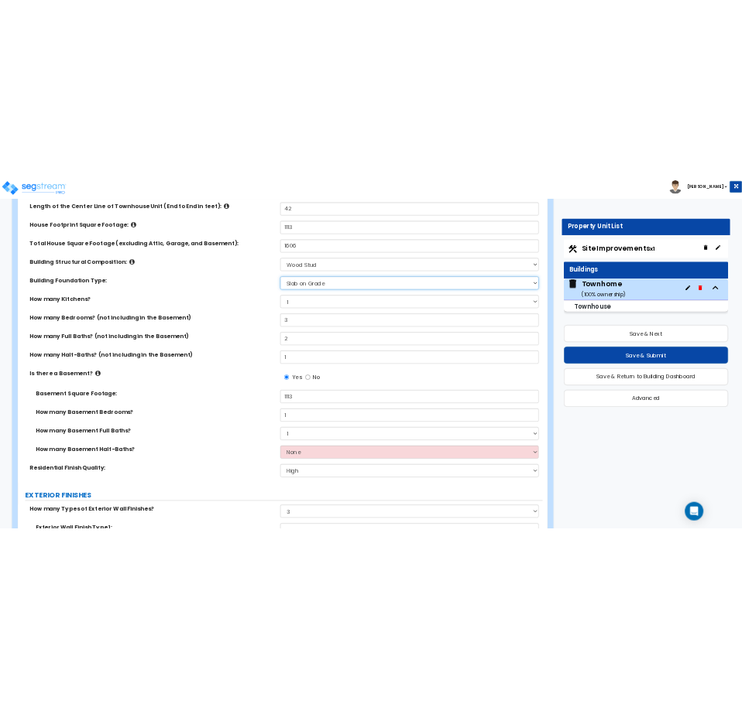
scroll to position [232, 0]
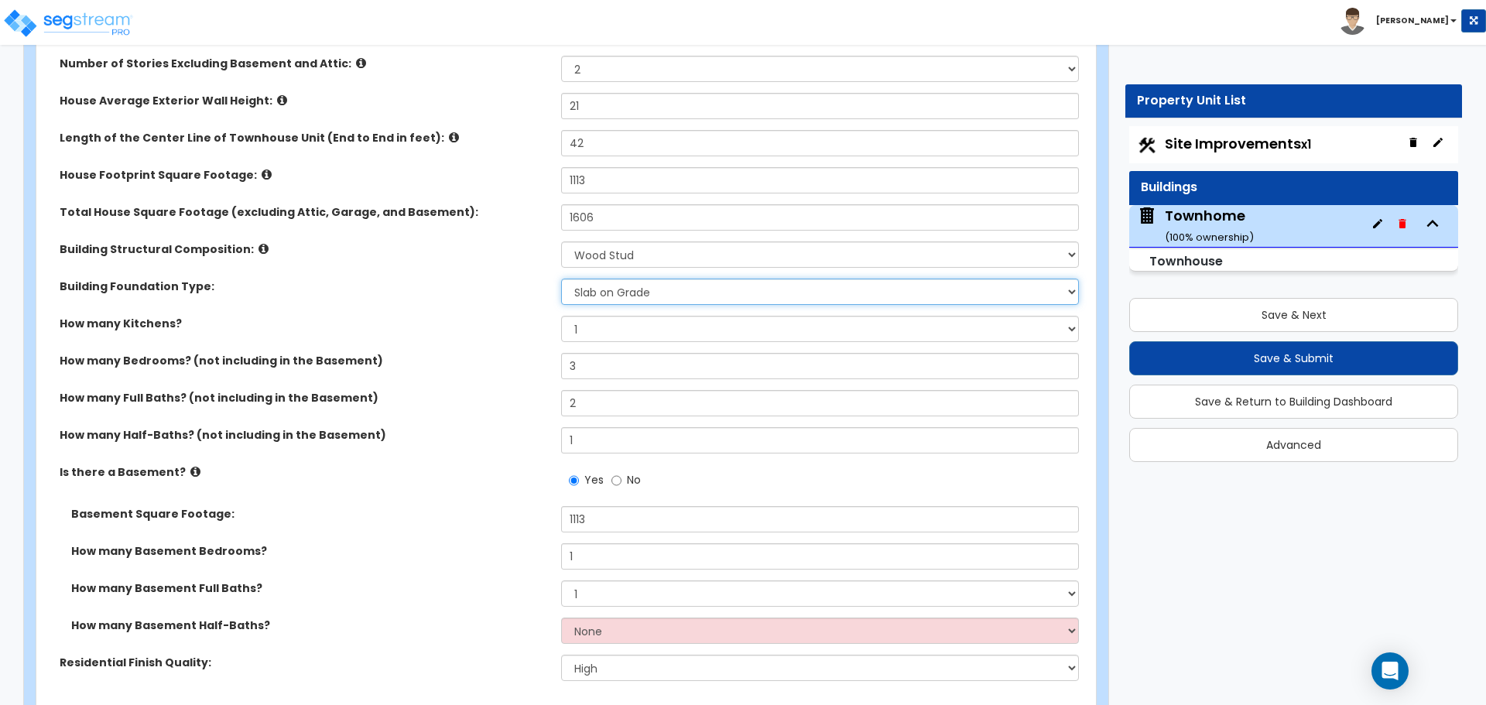
click at [632, 293] on select "Please Choose One Spread Ftg, Col, & Beam FDN Slab on Grade" at bounding box center [819, 292] width 517 height 26
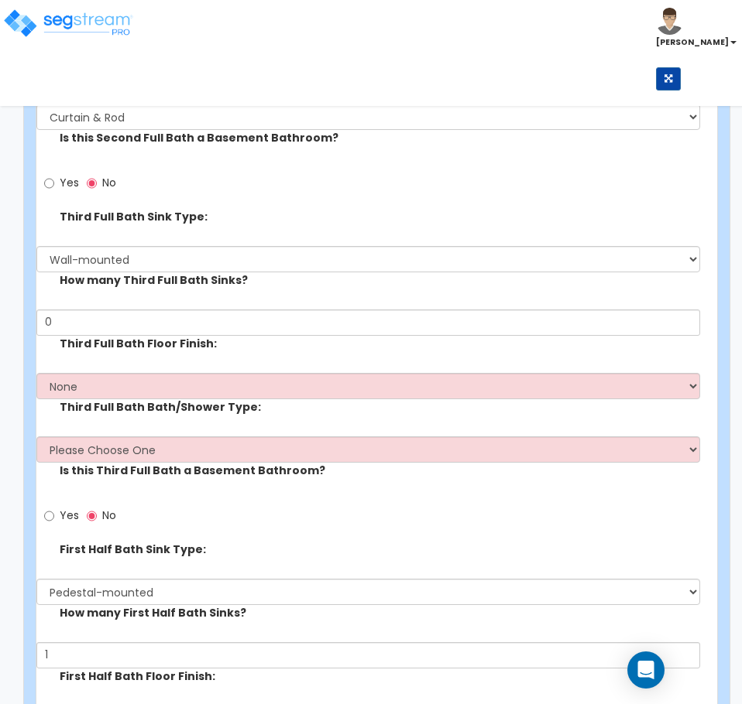
scroll to position [7896, 0]
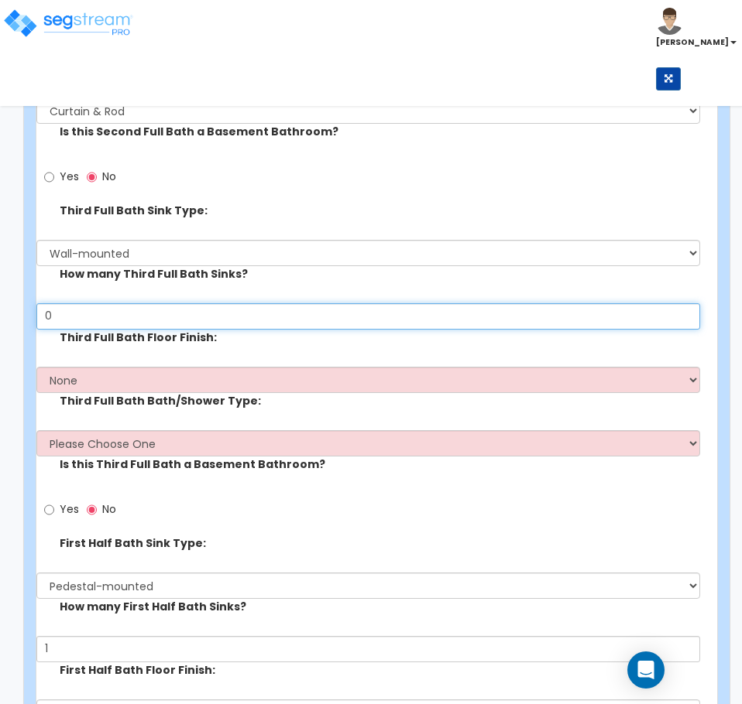
click at [91, 317] on input "0" at bounding box center [367, 316] width 663 height 26
drag, startPoint x: 91, startPoint y: 317, endPoint x: 20, endPoint y: 327, distance: 71.9
type input "1"
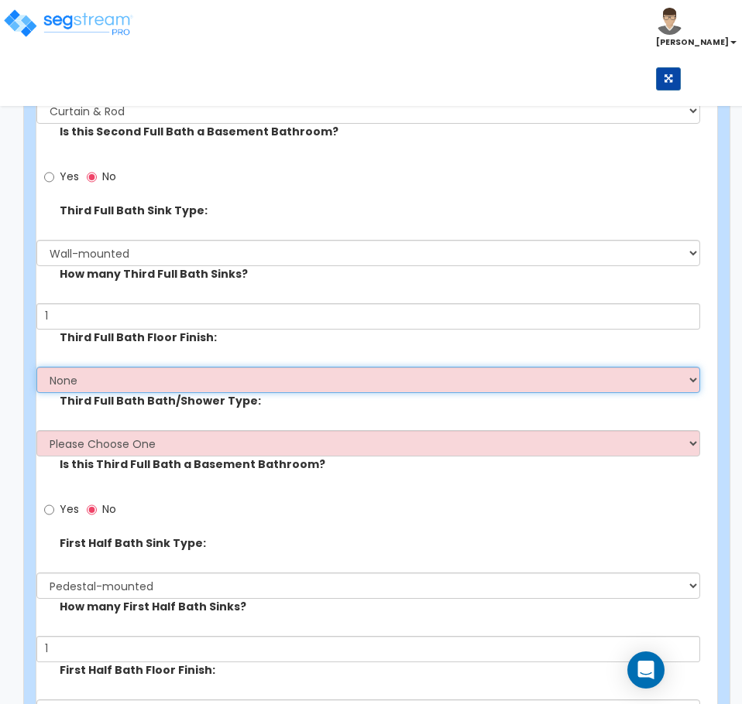
click at [84, 382] on select "None Tile Flooring Hardwood Flooring Resilient Laminate Flooring VCT Flooring S…" at bounding box center [367, 380] width 663 height 26
select select "1"
click at [36, 367] on select "None Tile Flooring Hardwood Flooring Resilient Laminate Flooring VCT Flooring S…" at bounding box center [367, 380] width 663 height 26
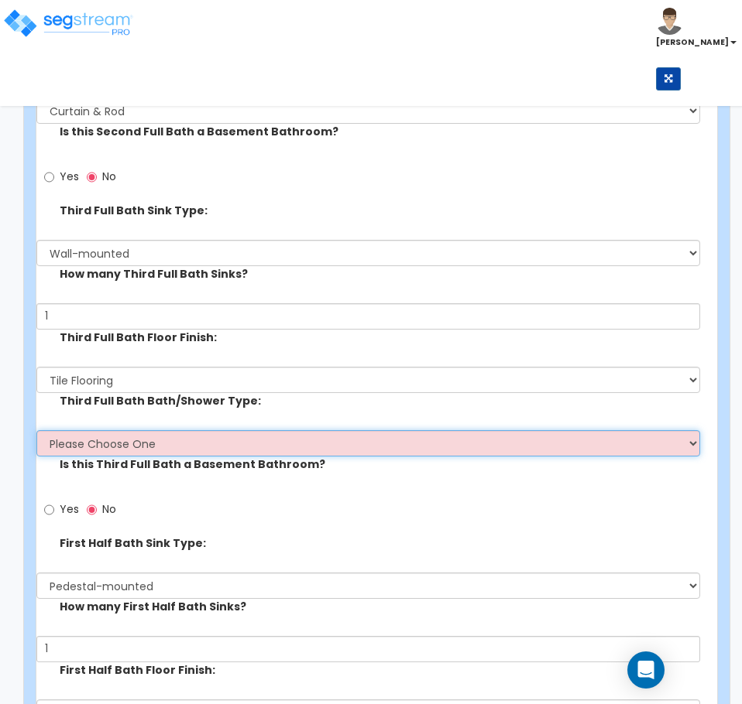
click at [72, 449] on select "Please Choose One Standalone Shower Bathtub - Shower Combo" at bounding box center [367, 443] width 663 height 26
select select "2"
click at [36, 430] on select "Please Choose One Standalone Shower Bathtub - Shower Combo" at bounding box center [367, 443] width 663 height 26
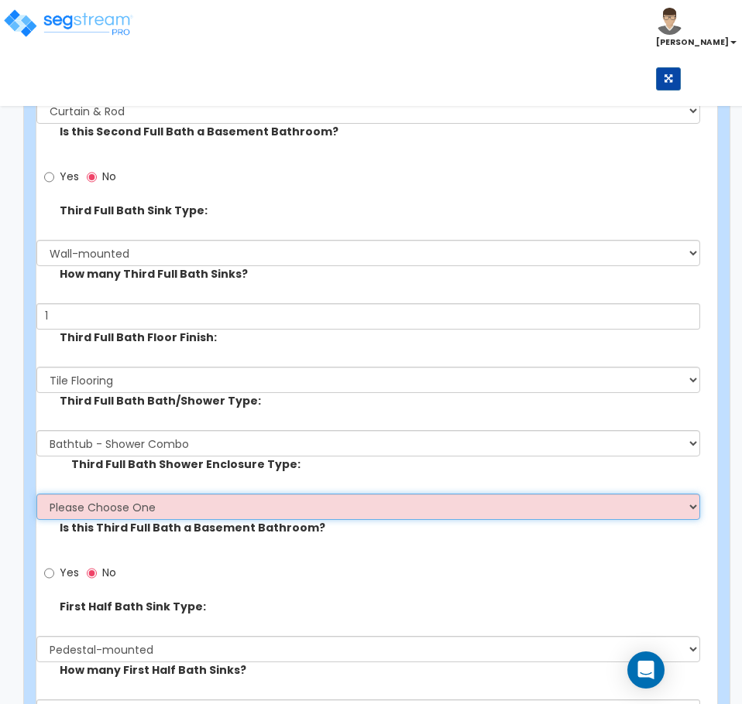
click at [208, 514] on select "Please Choose One Curtain & [PERSON_NAME] Sliding Doors Glass Hinged Doors" at bounding box center [367, 507] width 663 height 26
select select "1"
click at [36, 494] on select "Please Choose One Curtain & [PERSON_NAME] Sliding Doors Glass Hinged Doors" at bounding box center [367, 507] width 663 height 26
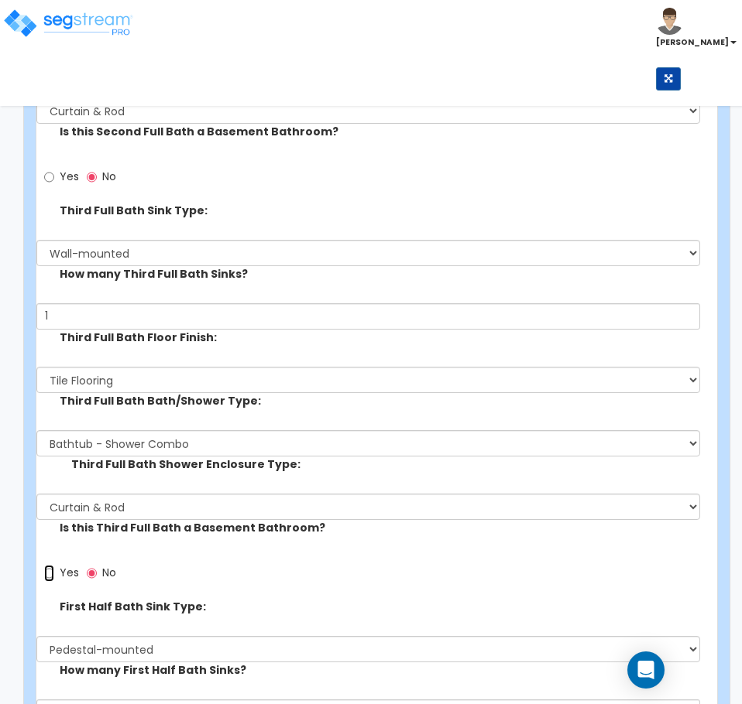
click at [46, 574] on input "Yes" at bounding box center [49, 573] width 10 height 17
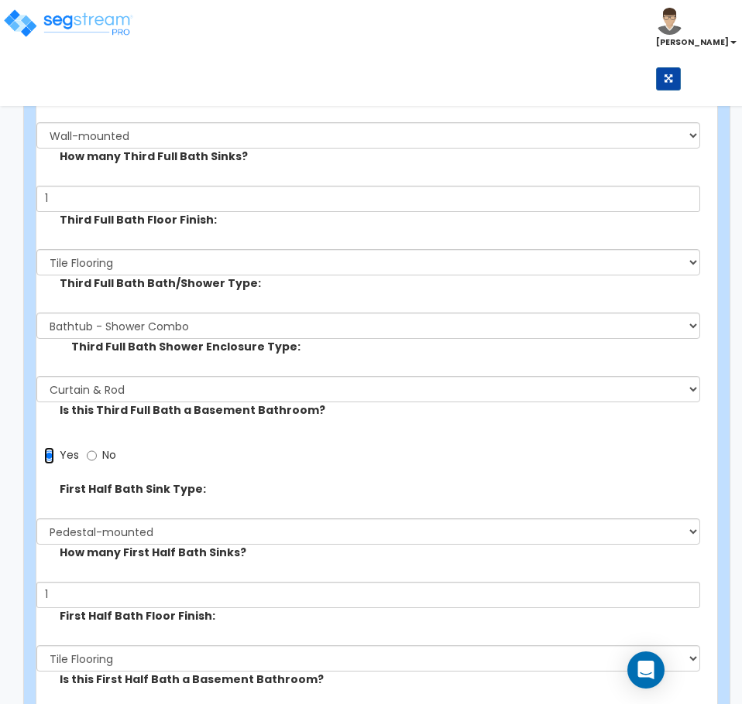
scroll to position [8051, 0]
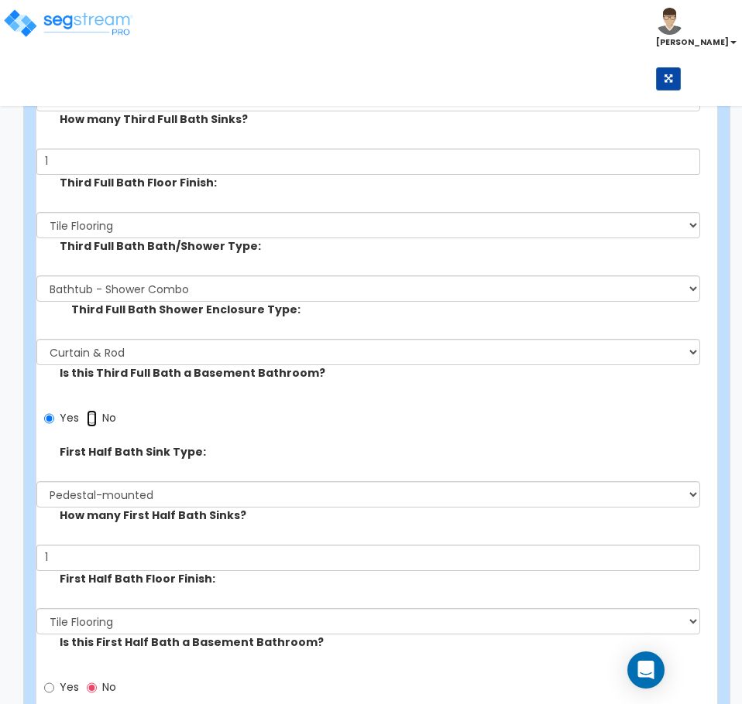
click at [89, 419] on input "No" at bounding box center [92, 418] width 10 height 17
radio input "false"
radio input "true"
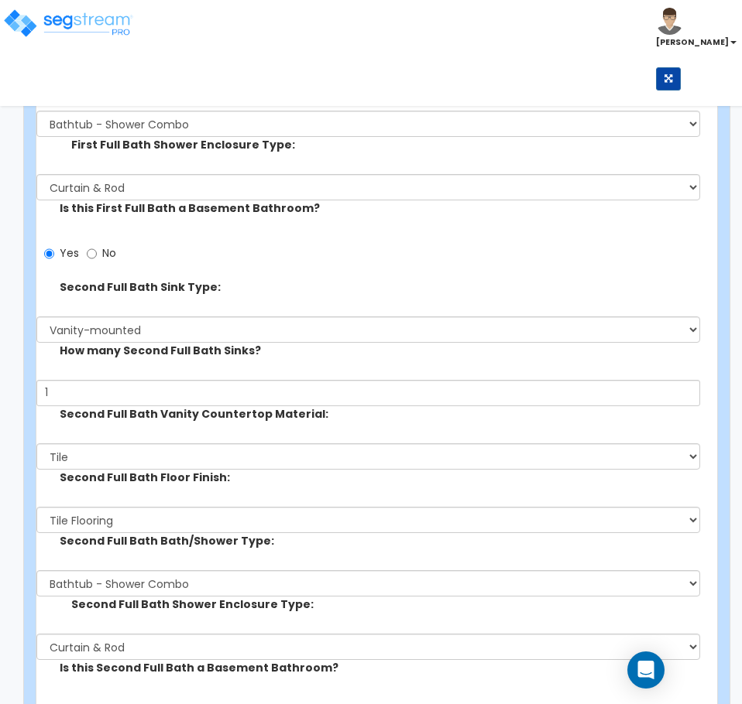
scroll to position [7354, 0]
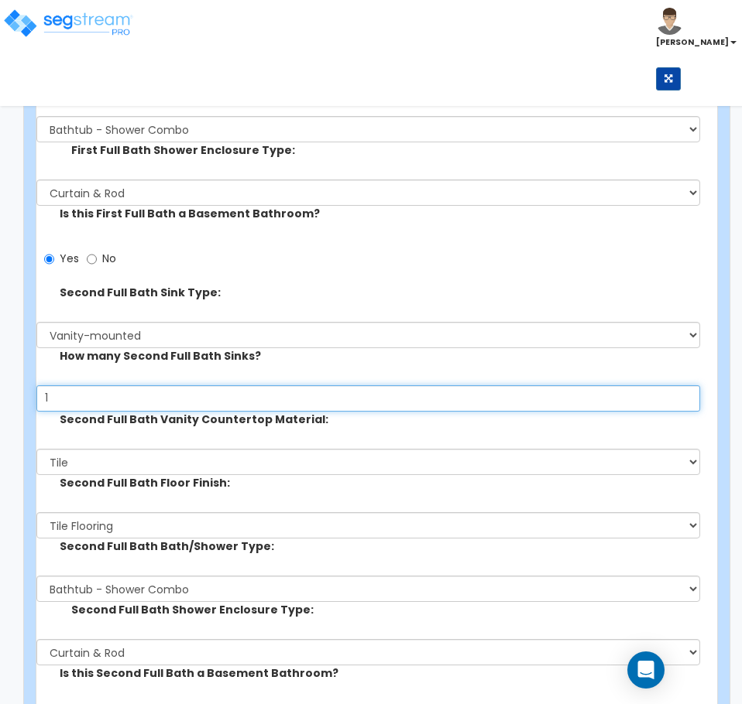
click at [100, 399] on input "1" at bounding box center [367, 399] width 663 height 26
drag, startPoint x: 100, startPoint y: 399, endPoint x: -20, endPoint y: 411, distance: 120.6
type input "2"
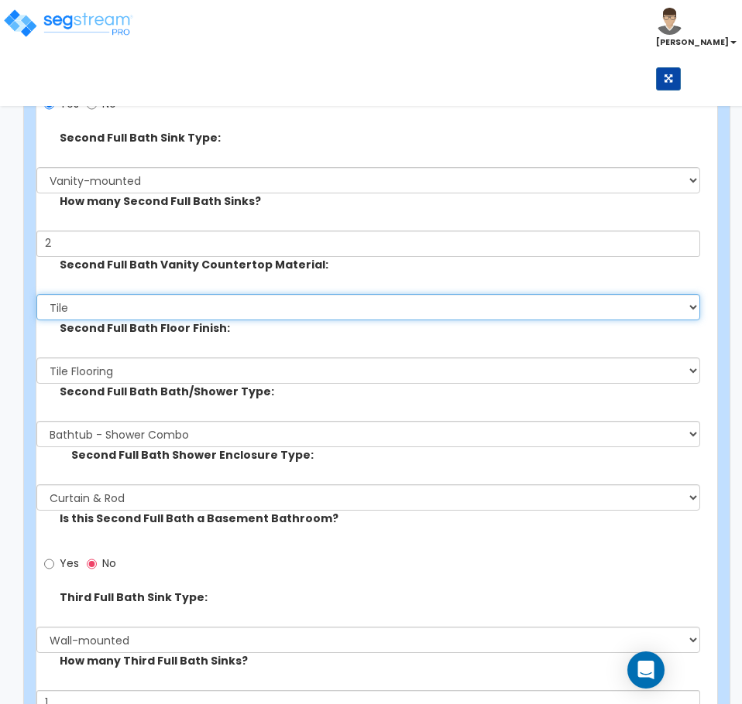
scroll to position [7587, 0]
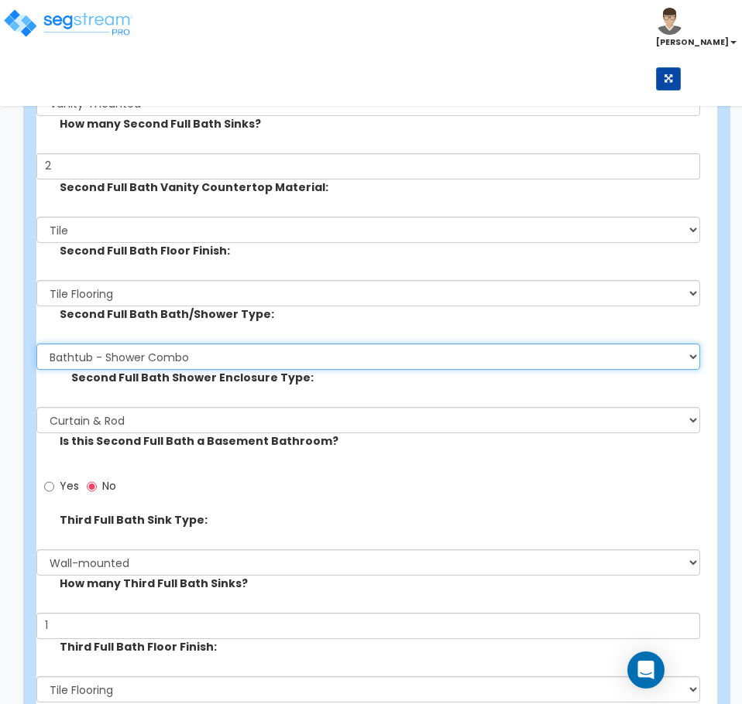
click at [195, 357] on select "Please Choose One Standalone Shower Bathtub - Shower Combo" at bounding box center [367, 357] width 663 height 26
select select "1"
click at [36, 344] on select "Please Choose One Standalone Shower Bathtub - Shower Combo" at bounding box center [367, 357] width 663 height 26
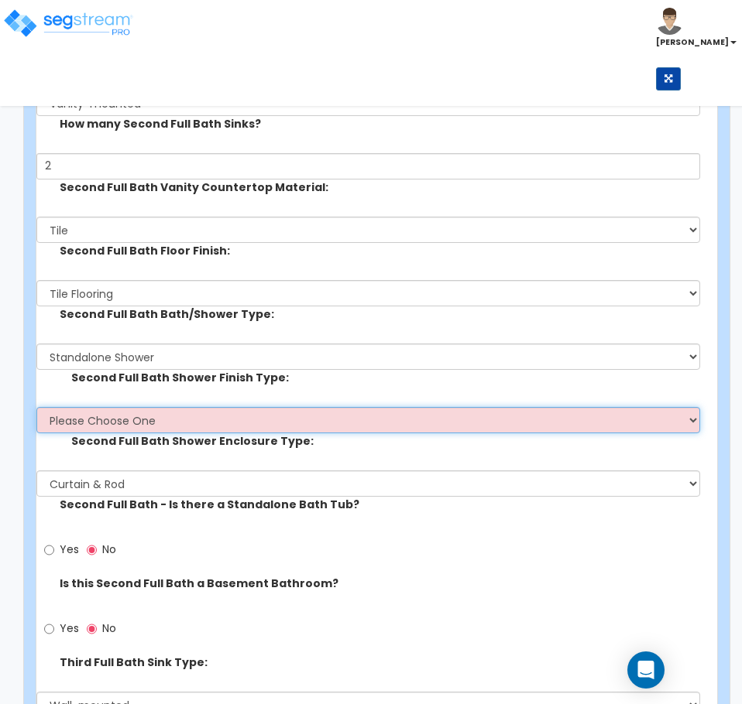
click at [182, 422] on select "Please Choose One Plastic Tile Stone" at bounding box center [367, 420] width 663 height 26
select select "2"
click at [36, 407] on select "Please Choose One Plastic Tile Stone" at bounding box center [367, 420] width 663 height 26
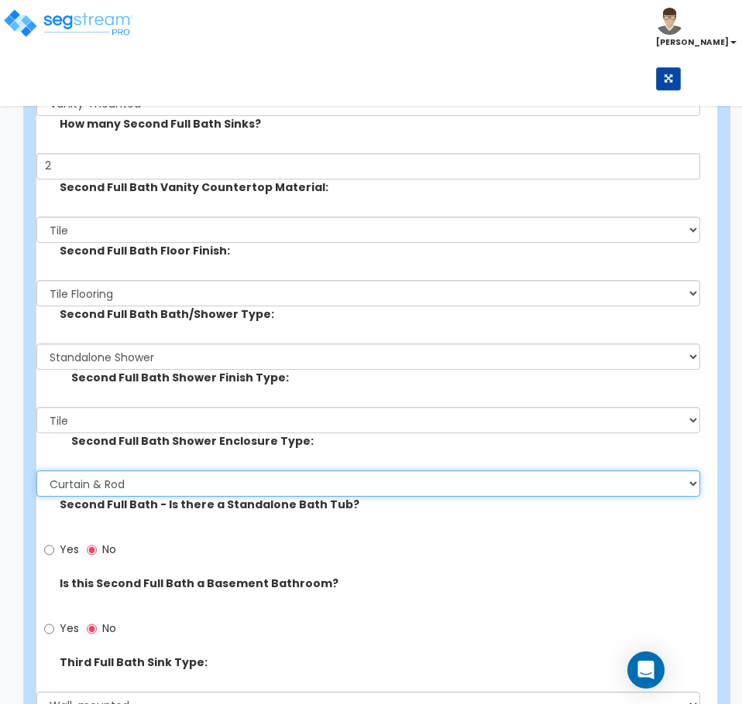
click at [157, 483] on select "Please Choose One Curtain & [PERSON_NAME] Sliding Doors Glass Hinged Doors" at bounding box center [367, 484] width 663 height 26
select select "3"
click at [36, 471] on select "Please Choose One Curtain & [PERSON_NAME] Sliding Doors Glass Hinged Doors" at bounding box center [367, 484] width 663 height 26
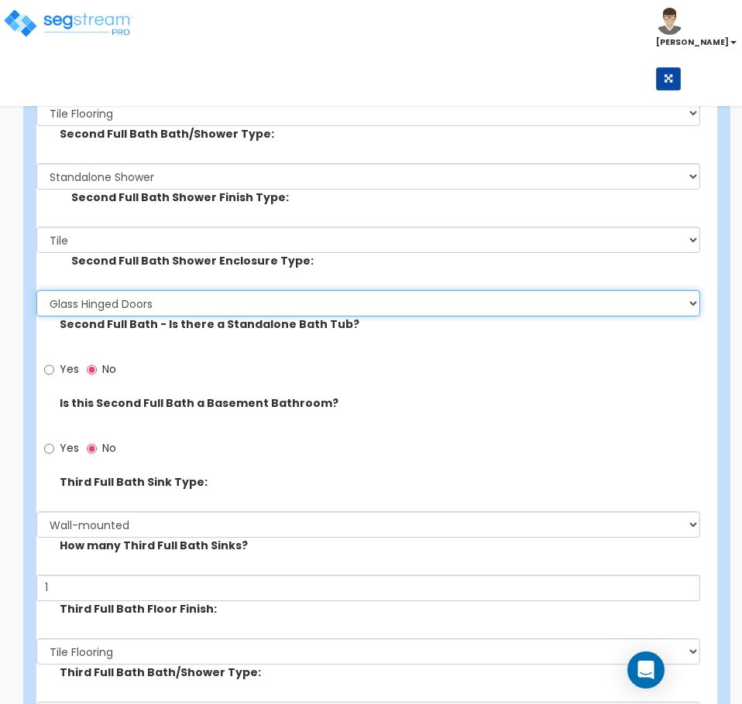
scroll to position [7819, 0]
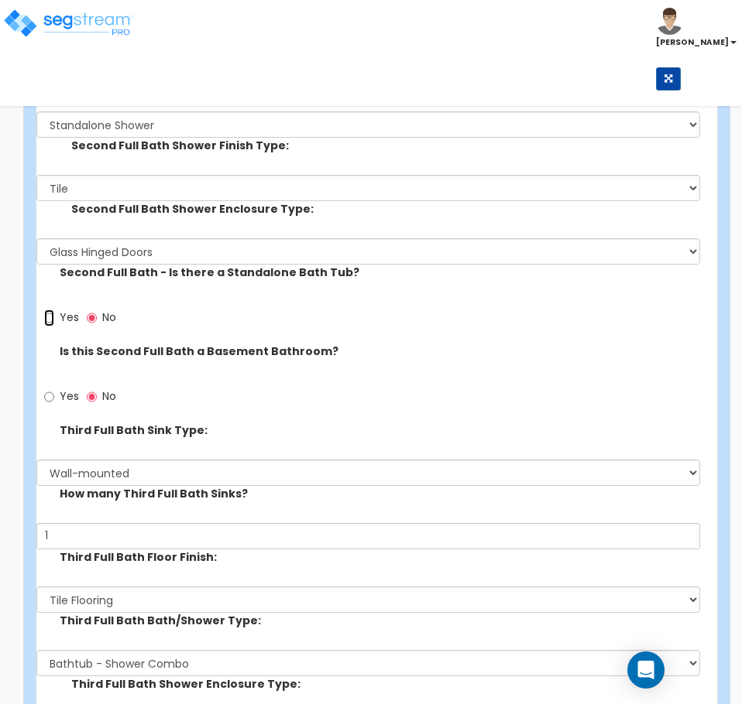
click at [49, 317] on input "Yes" at bounding box center [49, 318] width 10 height 17
radio input "true"
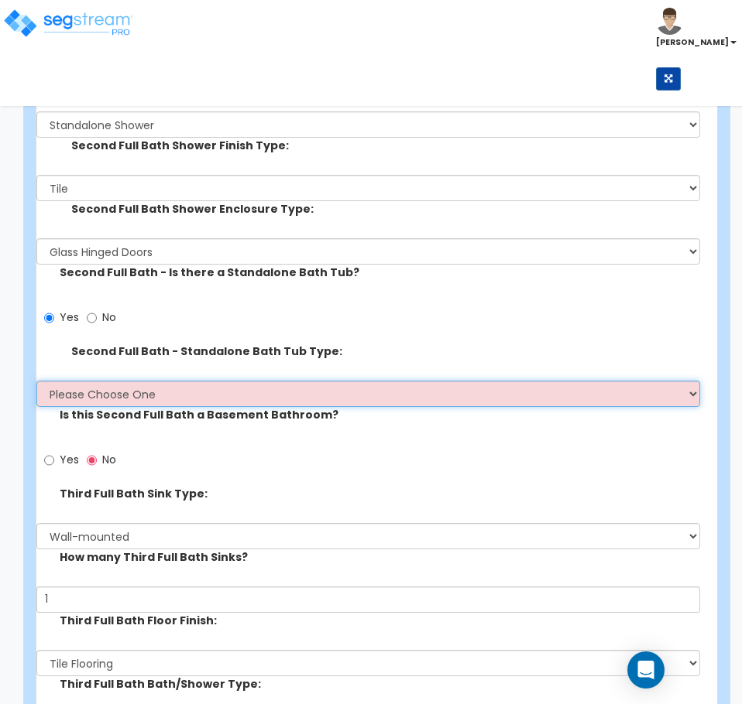
click at [188, 397] on select "Please Choose One Freestanding Bathtub Recessed Bathtub Walk-in Bathtub" at bounding box center [367, 394] width 663 height 26
select select "2"
click at [36, 381] on select "Please Choose One Freestanding Bathtub Recessed Bathtub Walk-in Bathtub" at bounding box center [367, 394] width 663 height 26
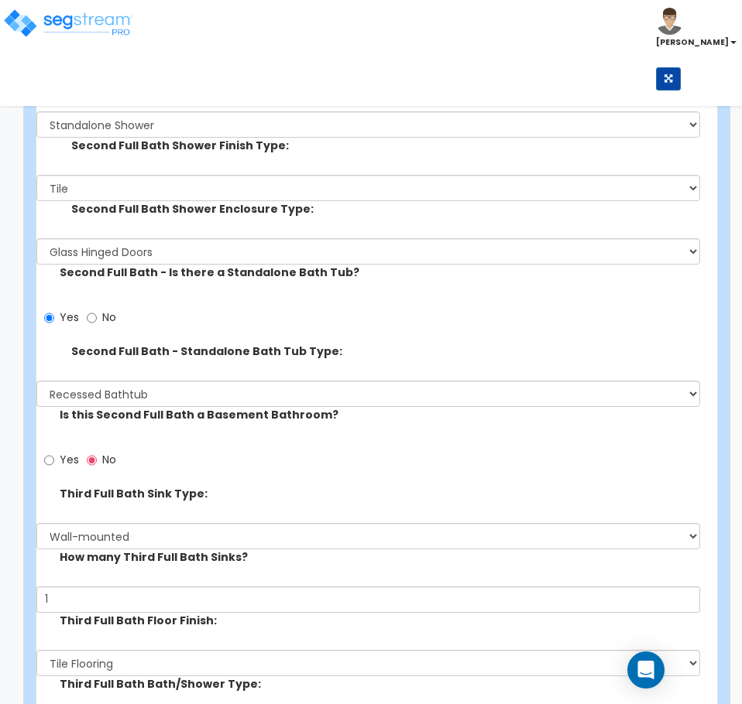
click at [183, 430] on div "Is this Second Full Bath a Basement Bathroom? Yes No" at bounding box center [371, 446] width 671 height 79
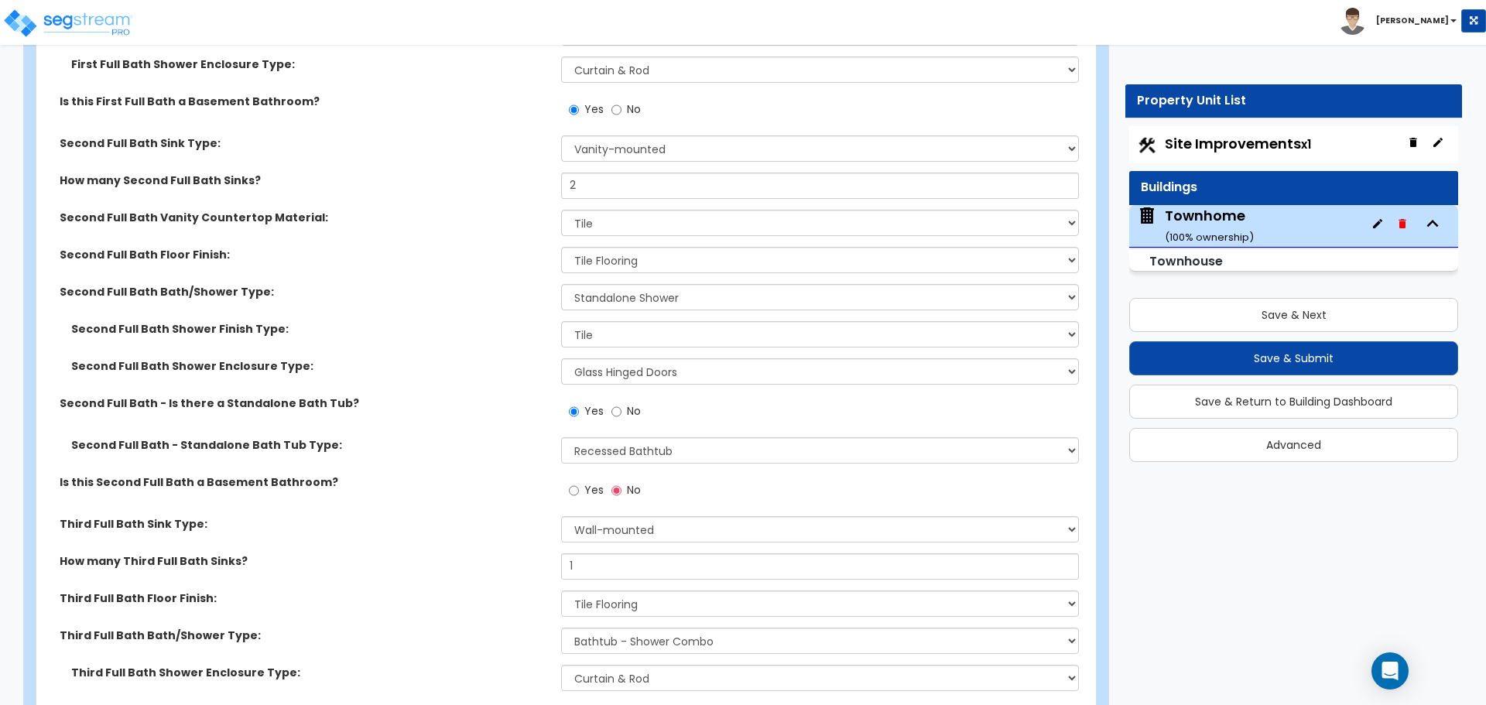
scroll to position [4335, 0]
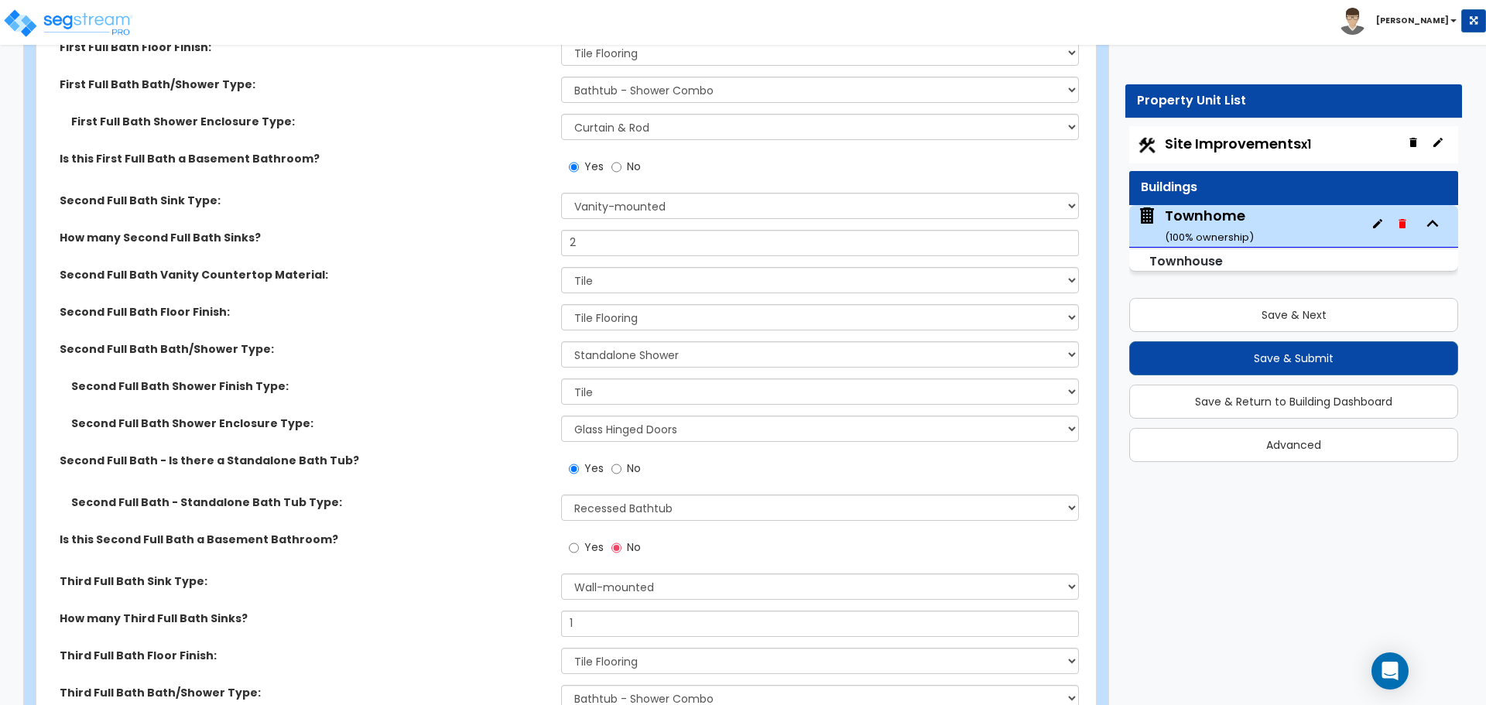
click at [741, 196] on div "Townhome Import Values from Previous Property Unit Import Values from Existing …" at bounding box center [566, 4] width 1085 height 8440
click at [741, 411] on div "Townhome Import Values from Previous Property Unit Import Values from Existing …" at bounding box center [566, 4] width 1085 height 8440
